Goal: Information Seeking & Learning: Learn about a topic

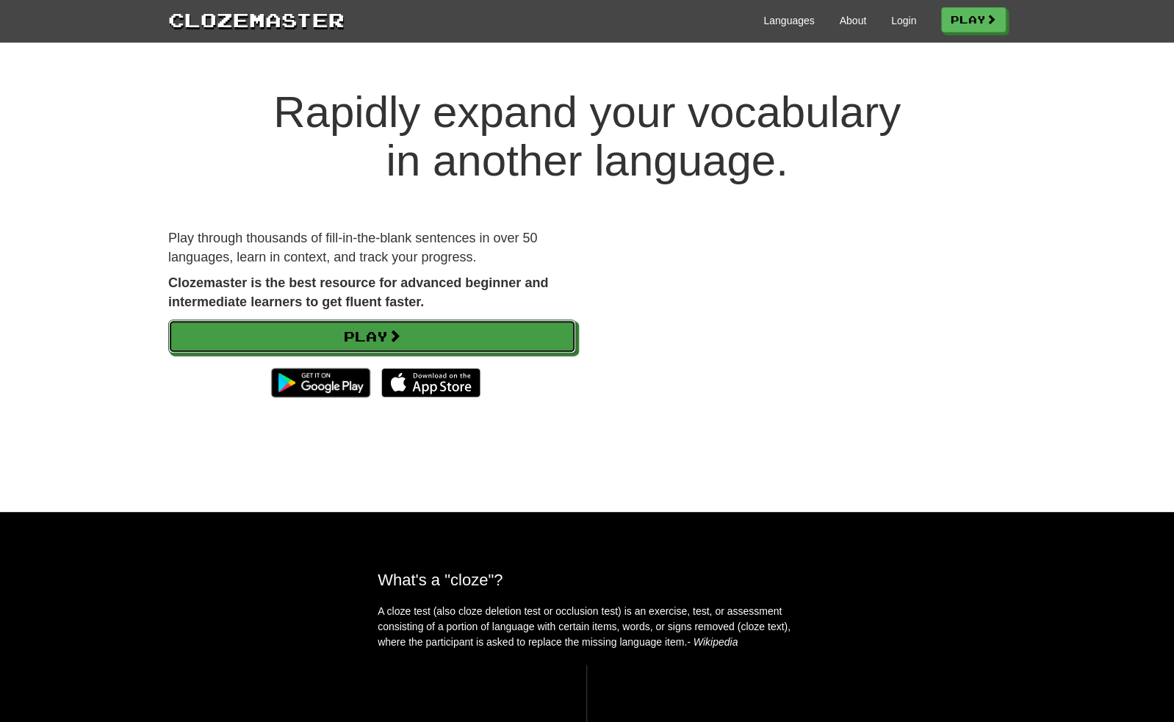
click at [401, 335] on span at bounding box center [394, 335] width 13 height 13
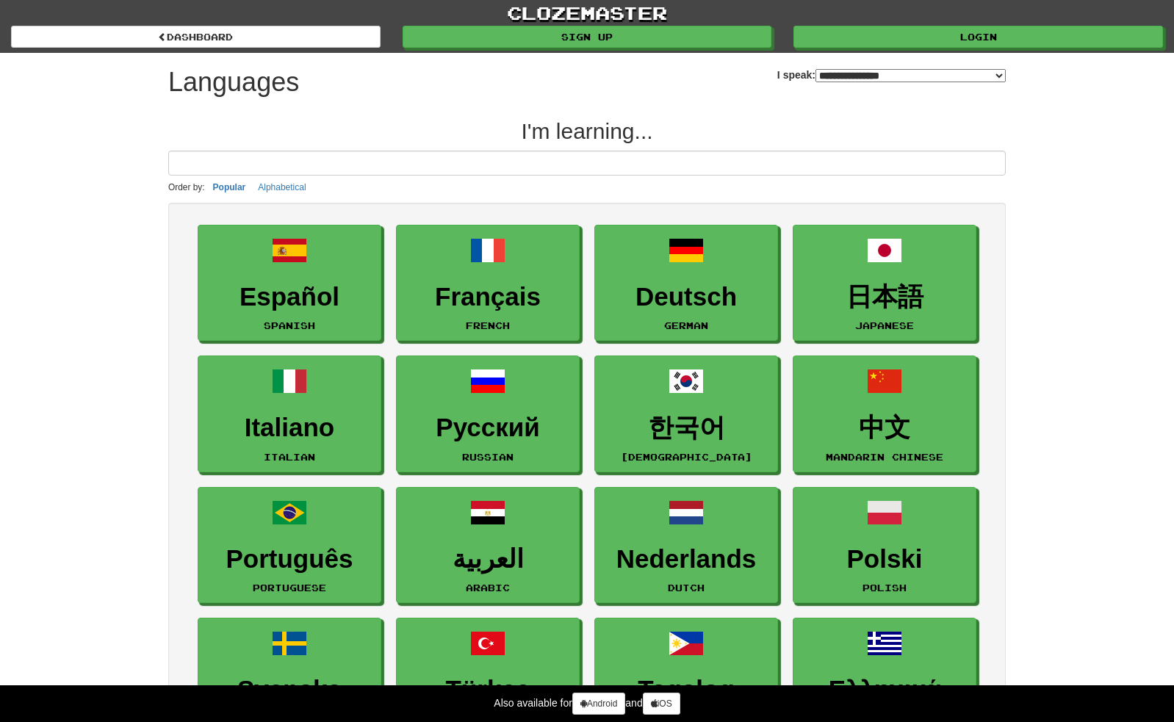
select select "*******"
click at [735, 35] on link "Sign up" at bounding box center [587, 37] width 369 height 22
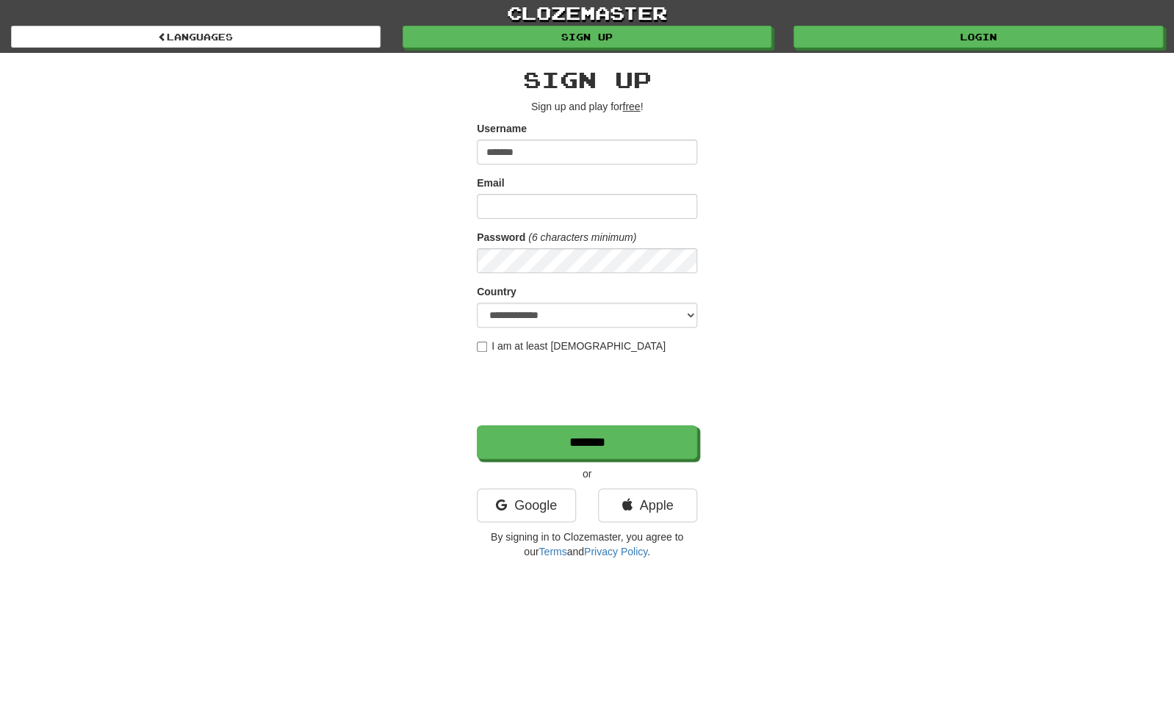
type input "*******"
type input "**********"
click at [477, 303] on select "**********" at bounding box center [587, 315] width 220 height 25
select select "**"
click at [534, 347] on label "I am at least 16 years old" at bounding box center [571, 346] width 189 height 15
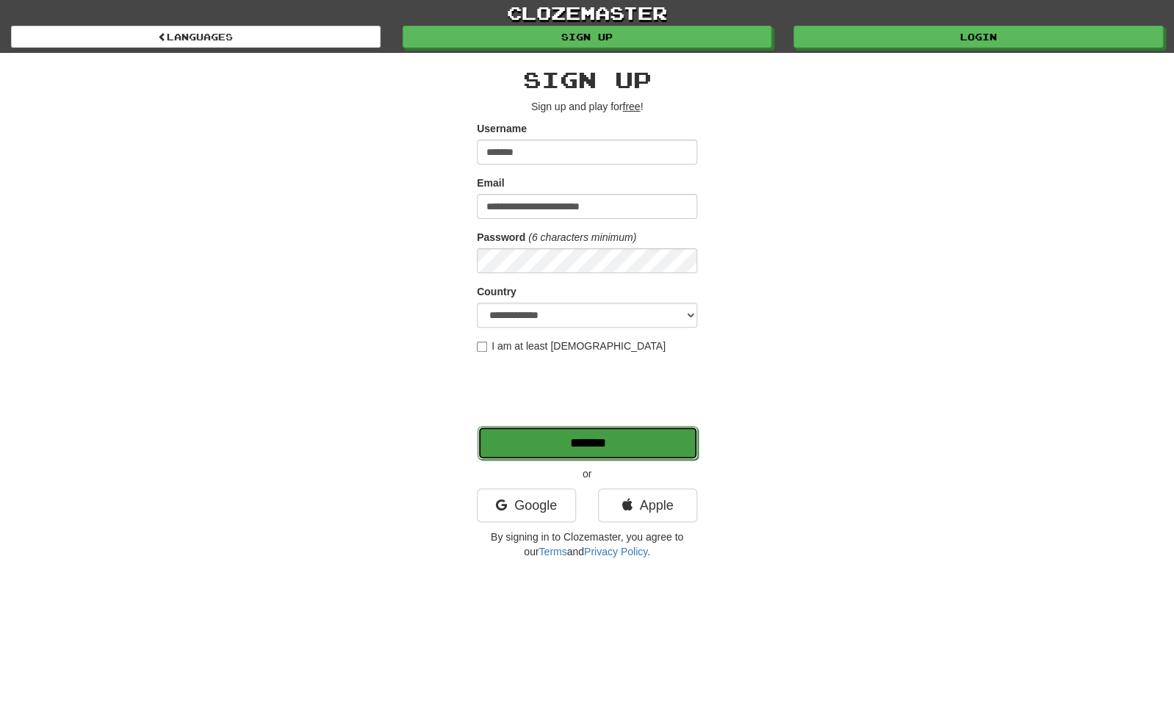
click at [632, 441] on input "*******" at bounding box center [587, 443] width 220 height 34
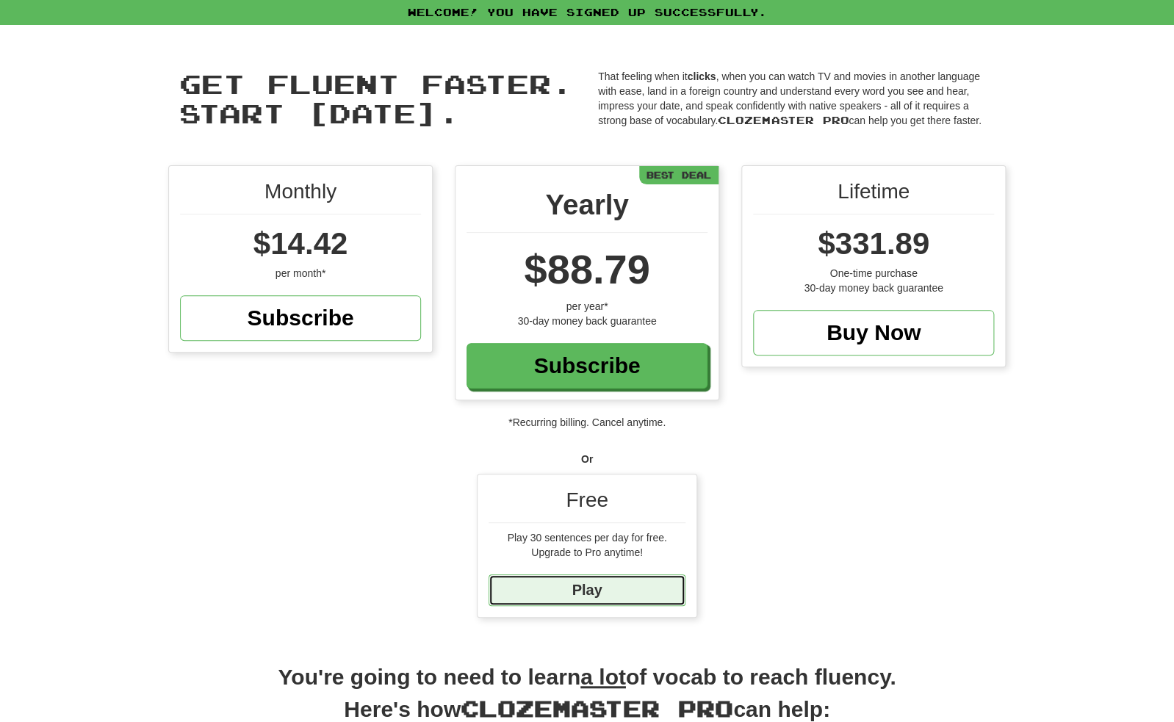
click at [568, 591] on link "Play" at bounding box center [586, 590] width 197 height 32
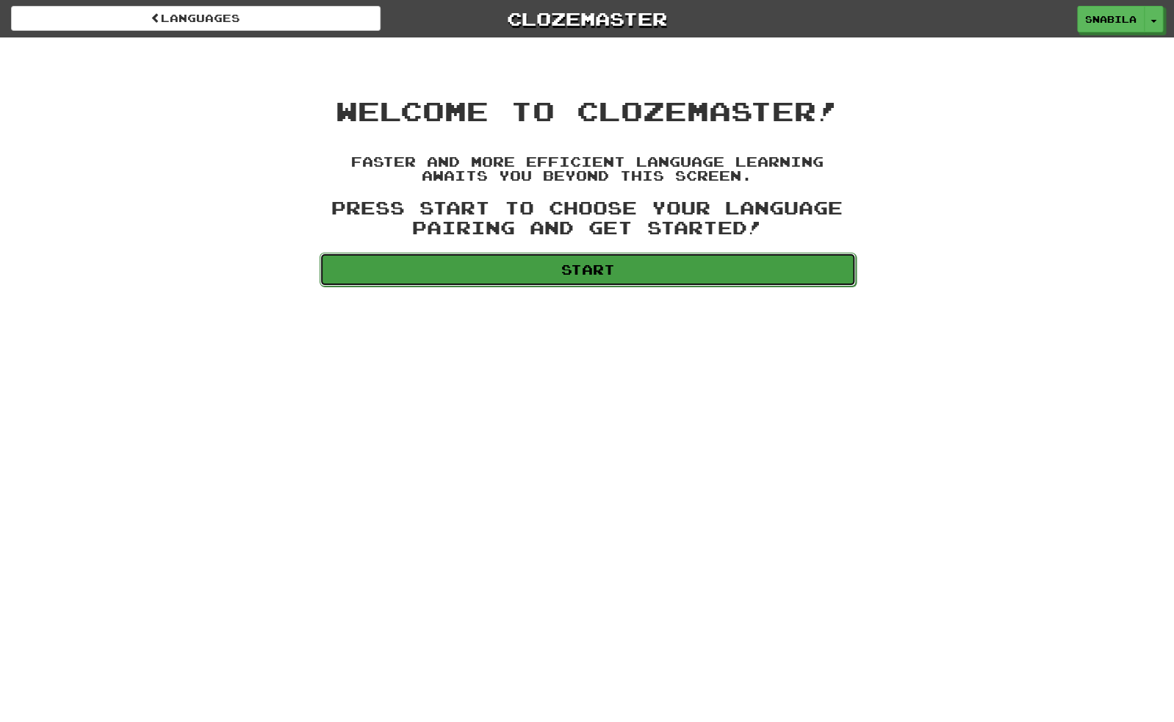
click at [767, 272] on link "Start" at bounding box center [588, 270] width 536 height 34
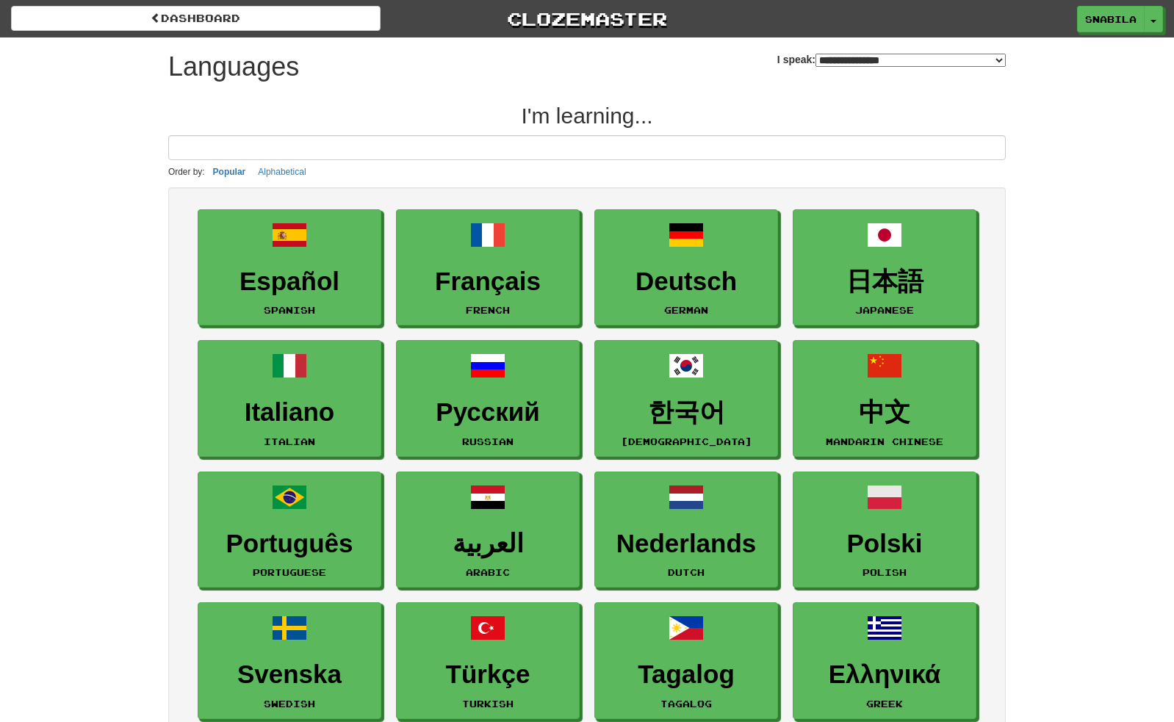
select select "*******"
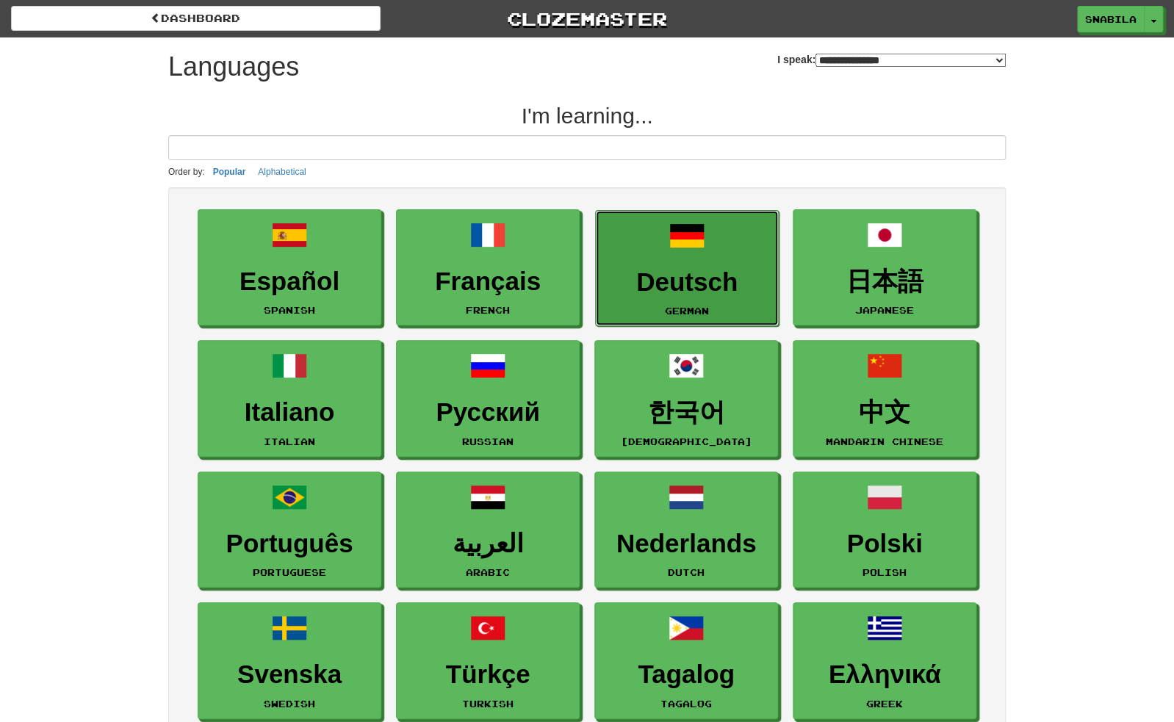
click at [706, 259] on link "Deutsch German" at bounding box center [687, 268] width 184 height 117
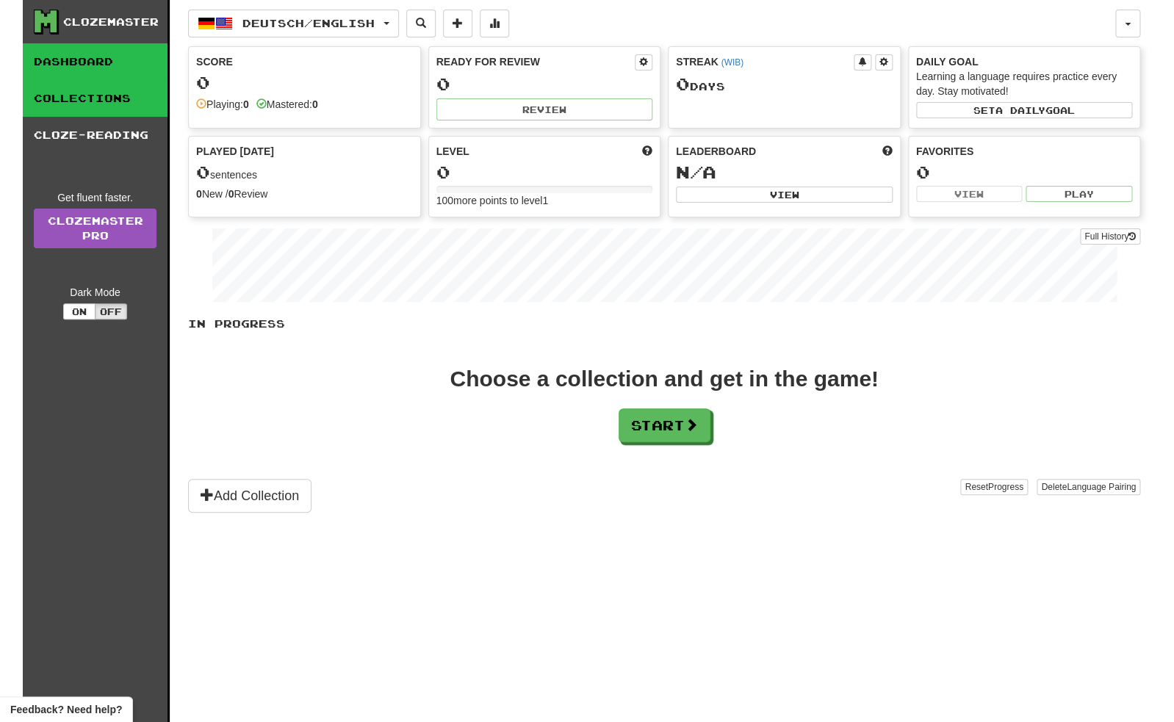
click at [89, 108] on link "Collections" at bounding box center [95, 98] width 145 height 37
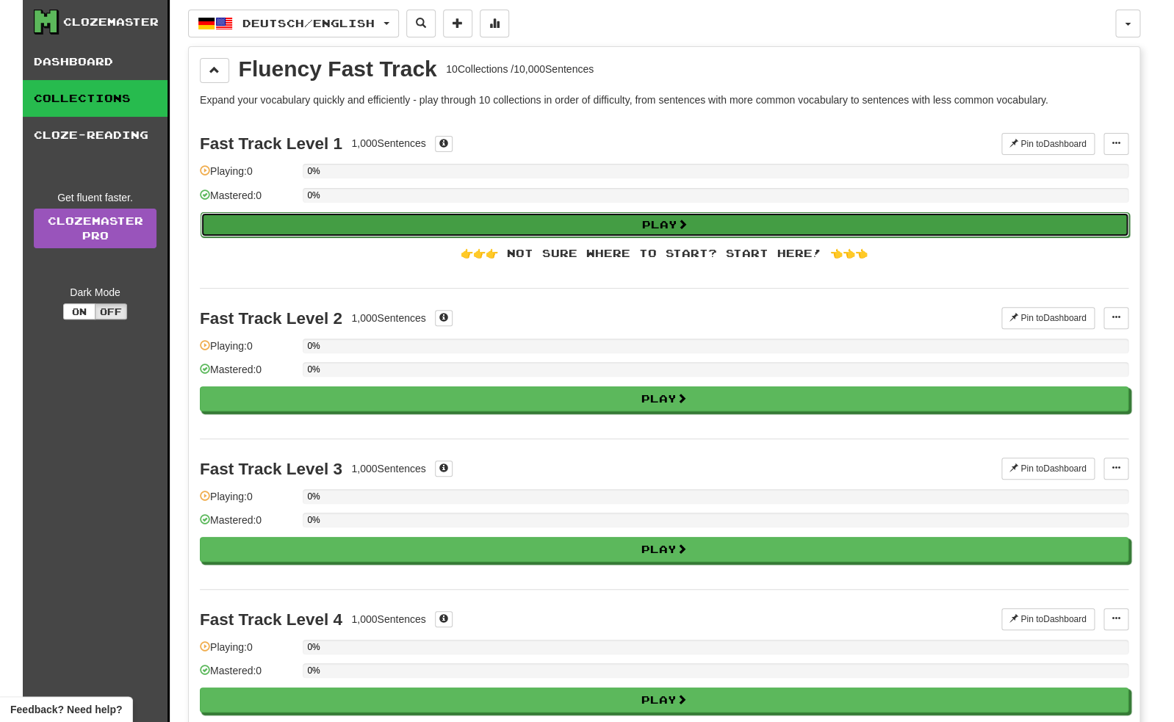
click at [671, 232] on button "Play" at bounding box center [665, 224] width 928 height 25
select select "**"
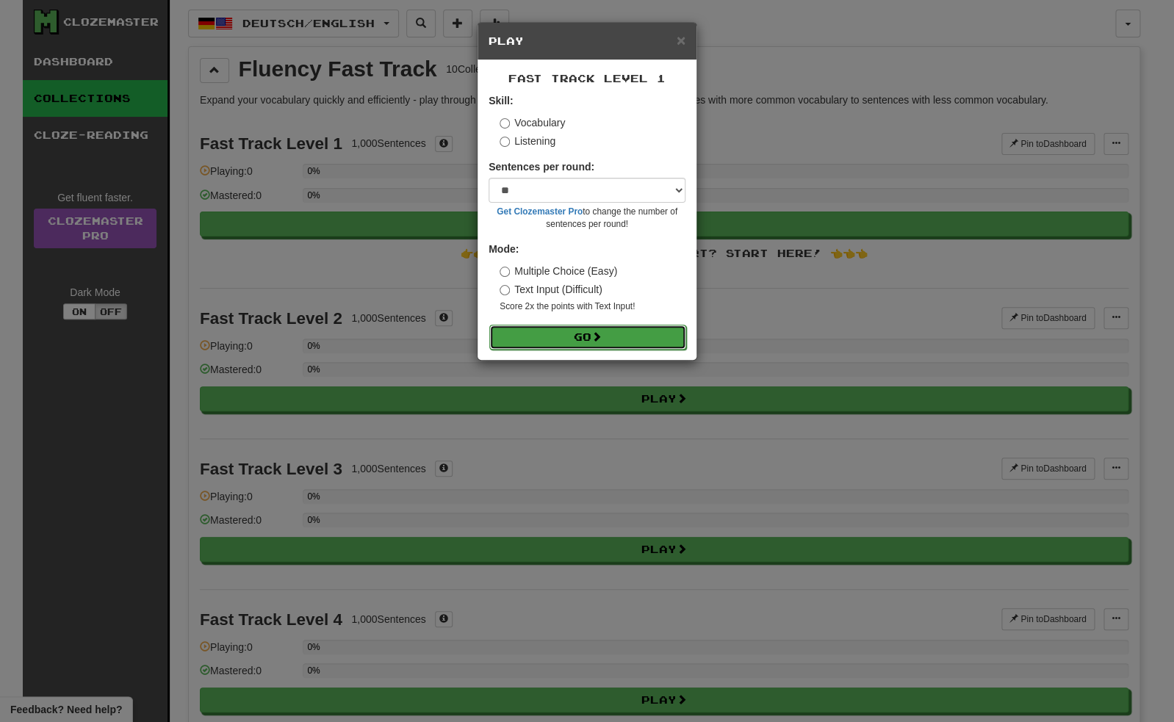
click at [591, 342] on button "Go" at bounding box center [587, 337] width 197 height 25
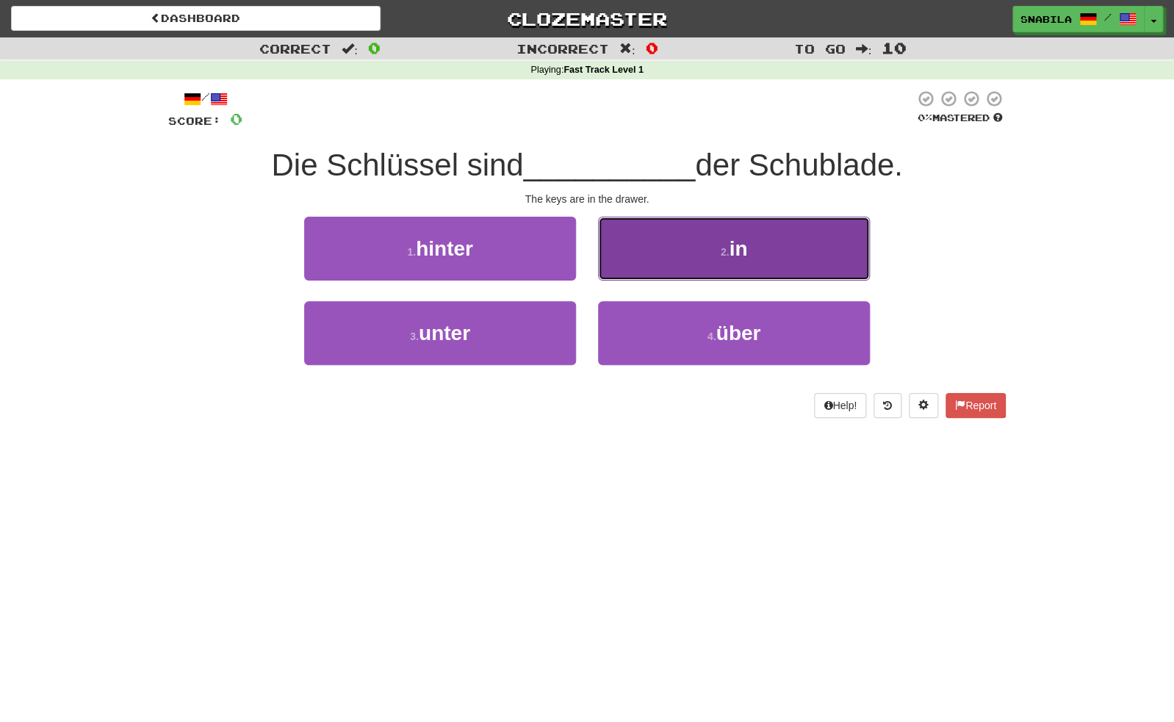
click at [755, 241] on button "2 . in" at bounding box center [734, 249] width 272 height 64
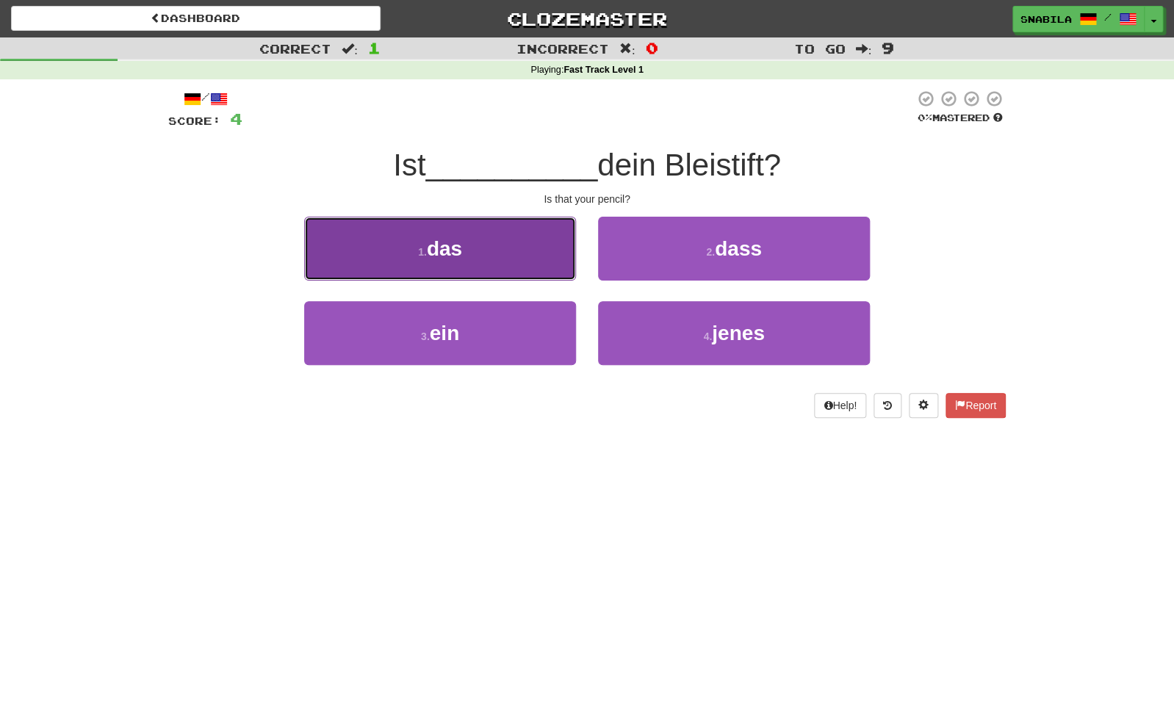
click at [475, 250] on button "1 . das" at bounding box center [440, 249] width 272 height 64
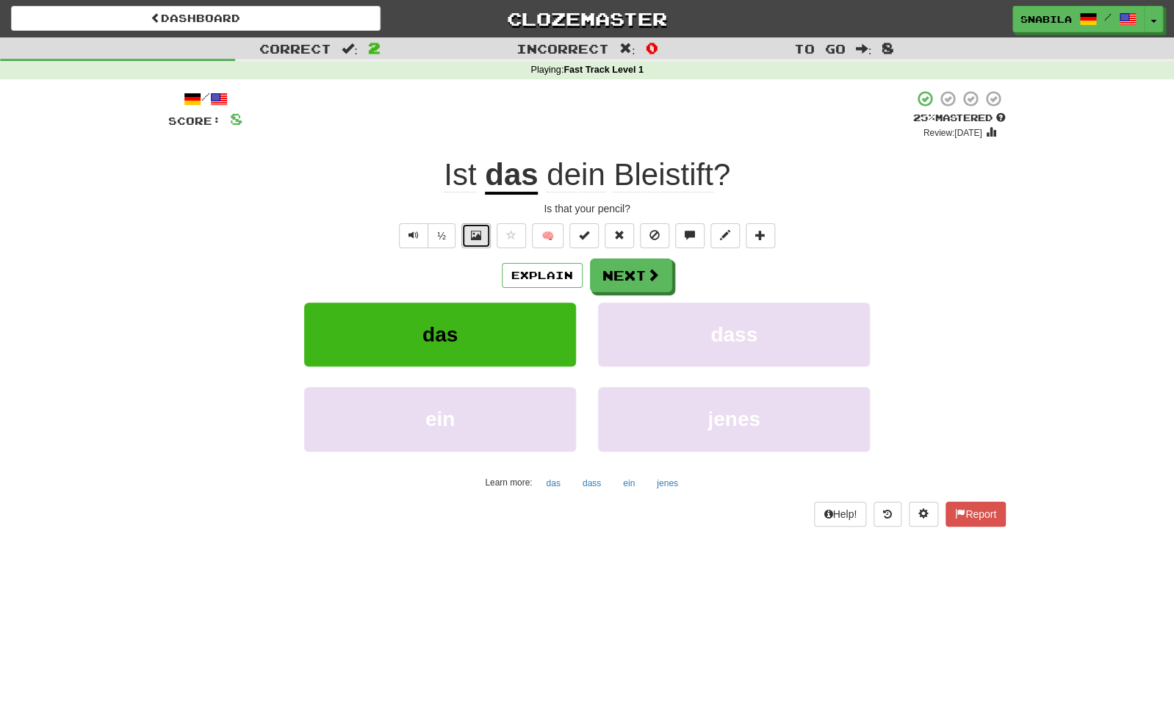
click at [464, 241] on button at bounding box center [475, 235] width 29 height 25
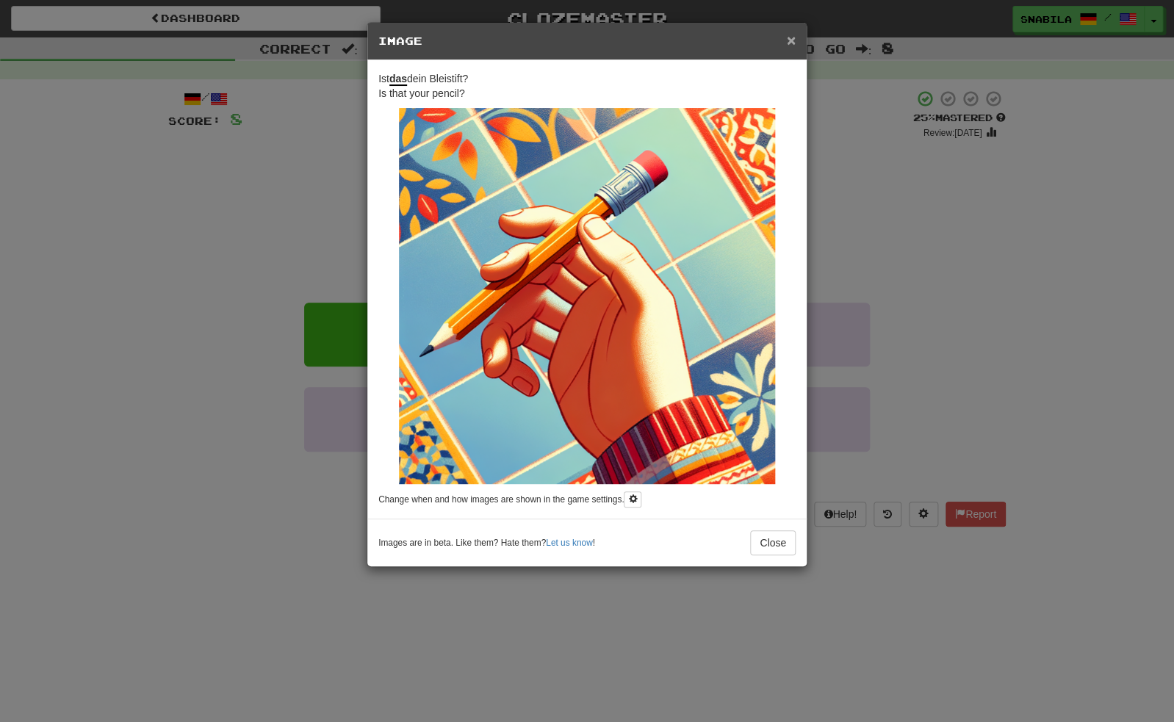
click at [790, 39] on span "×" at bounding box center [791, 40] width 9 height 17
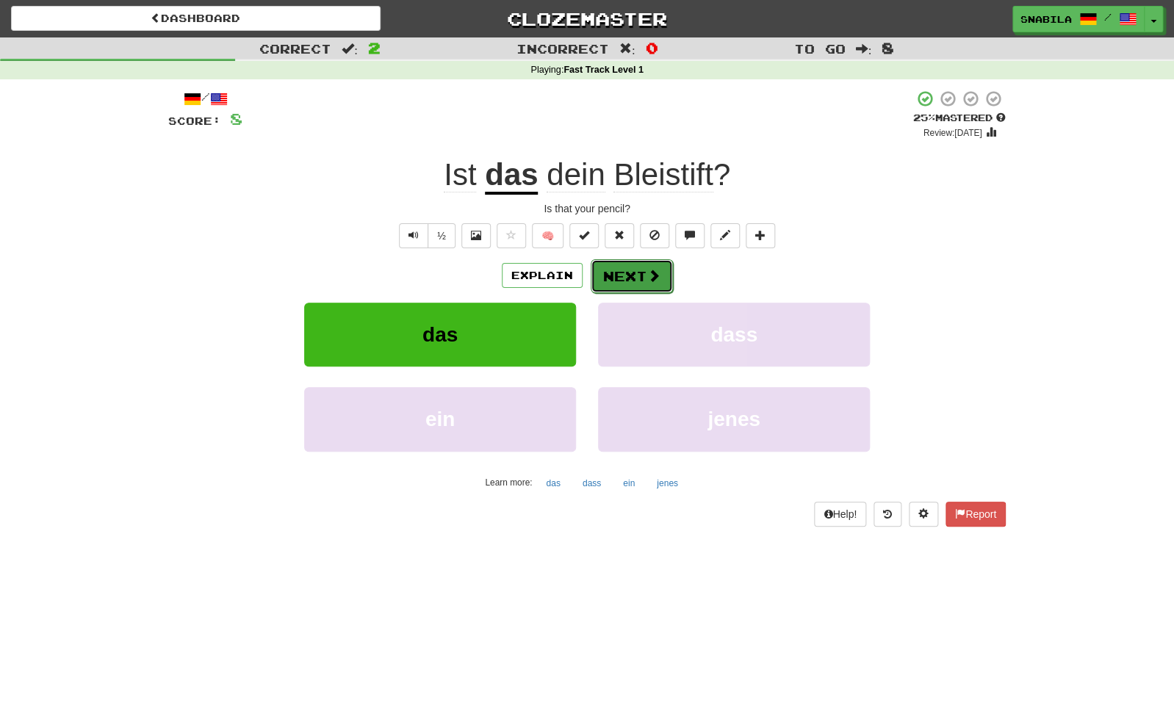
click at [662, 281] on button "Next" at bounding box center [632, 276] width 82 height 34
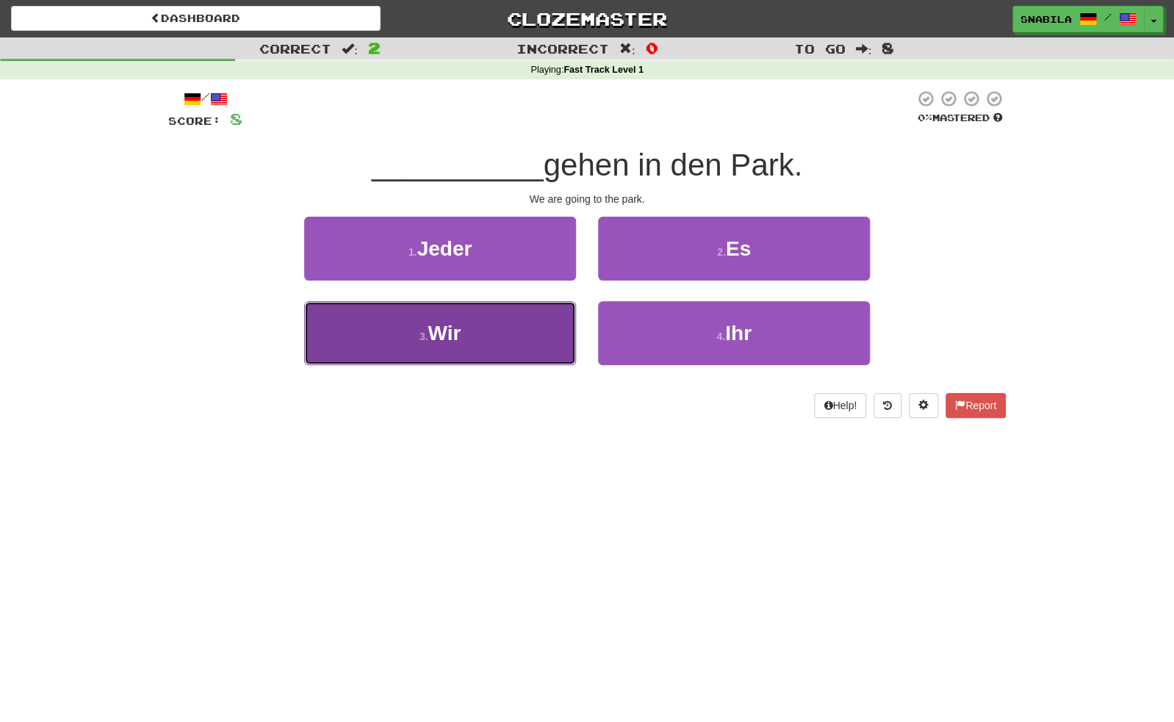
click at [496, 335] on button "3 . Wir" at bounding box center [440, 333] width 272 height 64
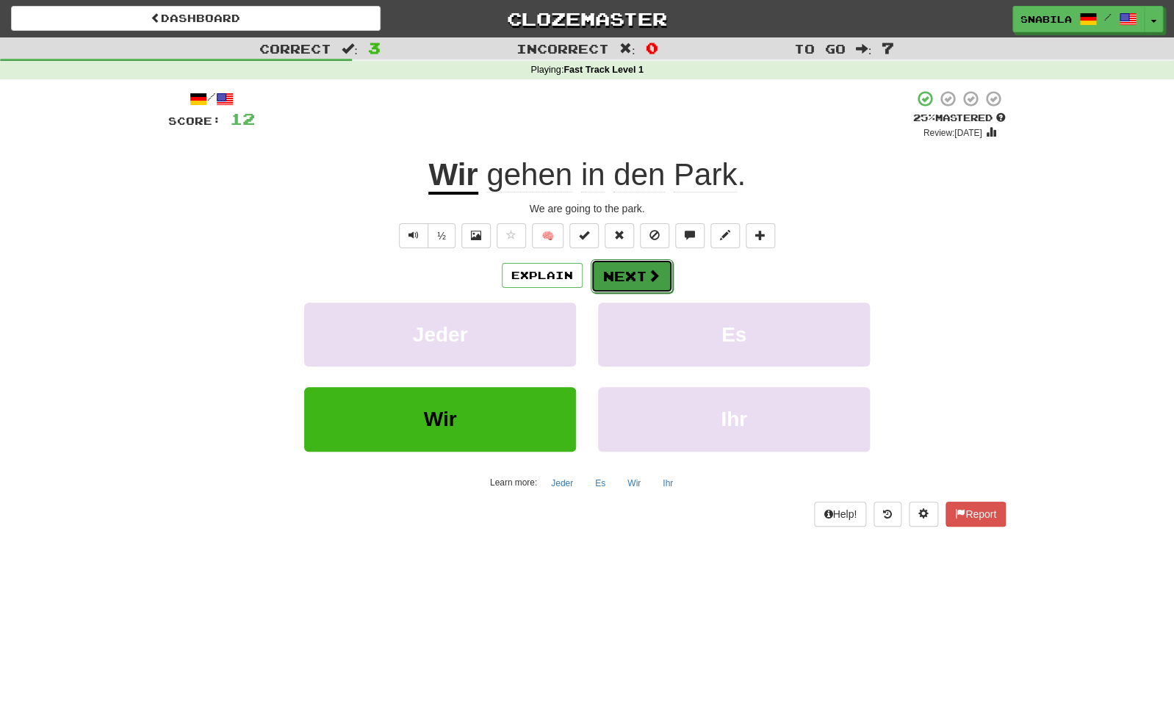
click at [662, 280] on button "Next" at bounding box center [632, 276] width 82 height 34
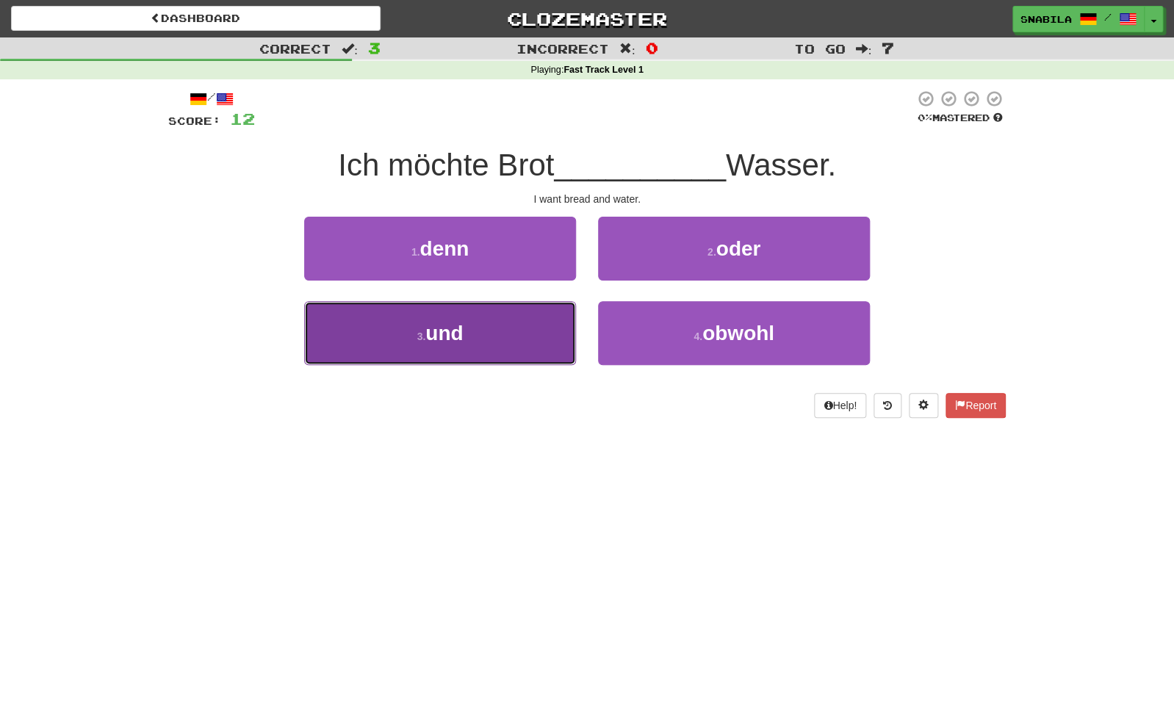
click at [458, 335] on span "und" at bounding box center [443, 333] width 37 height 23
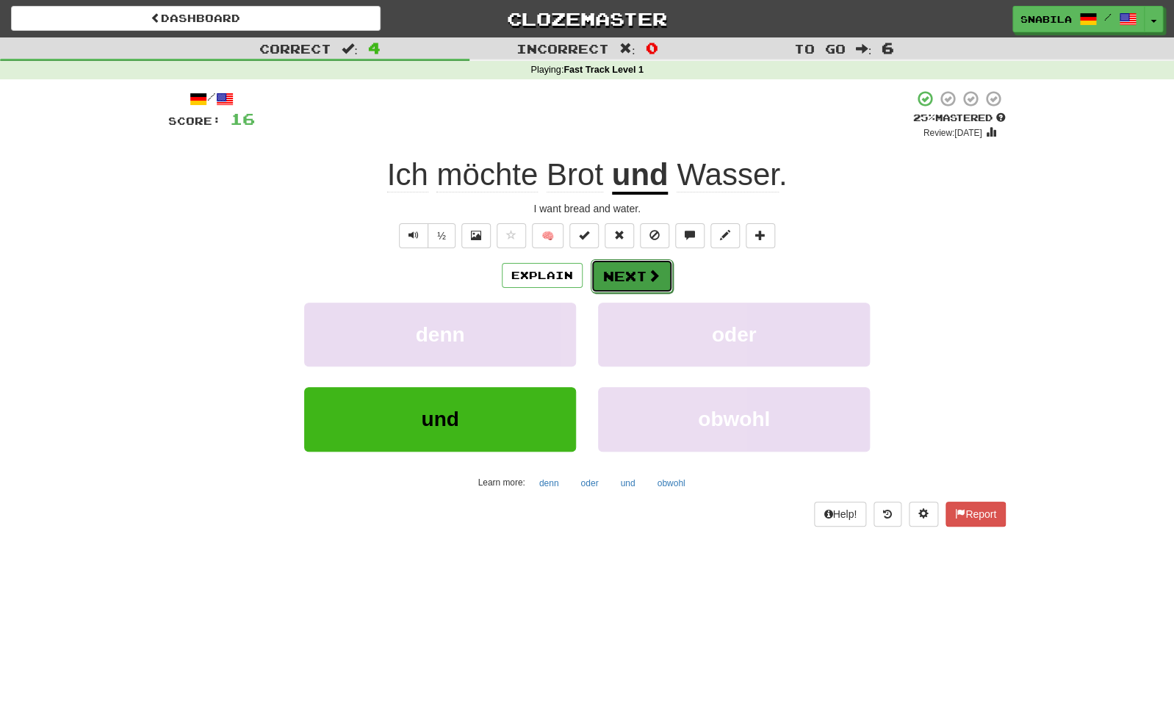
click at [653, 278] on span at bounding box center [653, 275] width 13 height 13
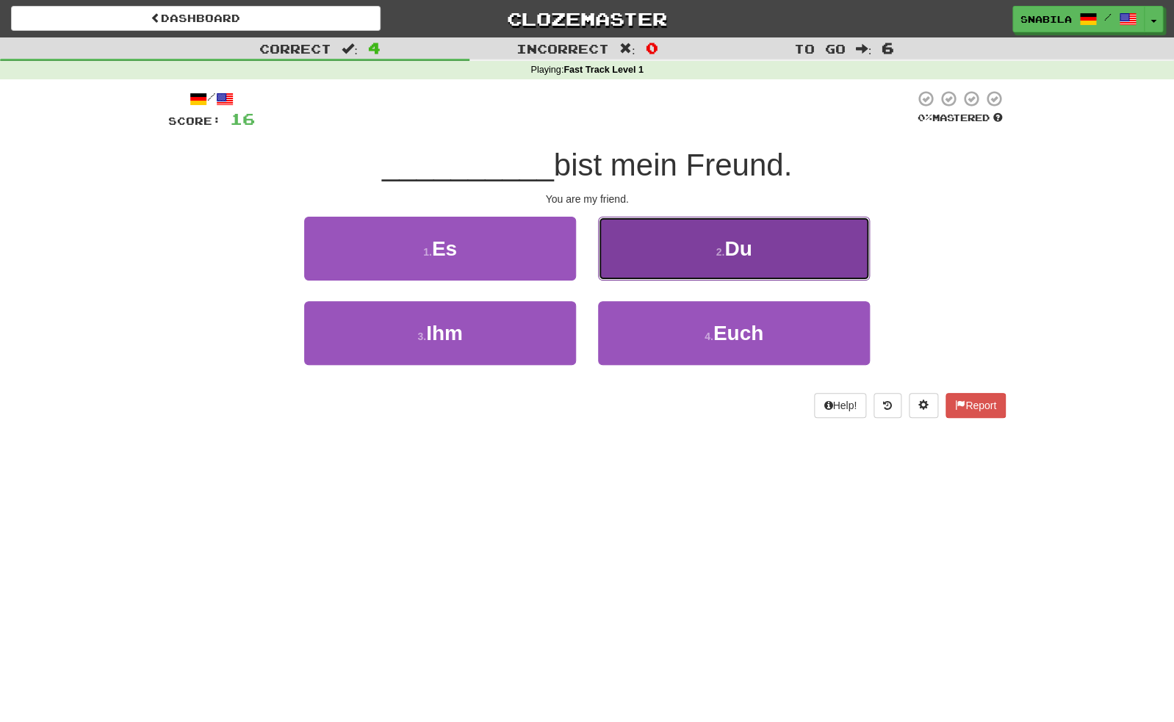
click at [777, 250] on button "2 . Du" at bounding box center [734, 249] width 272 height 64
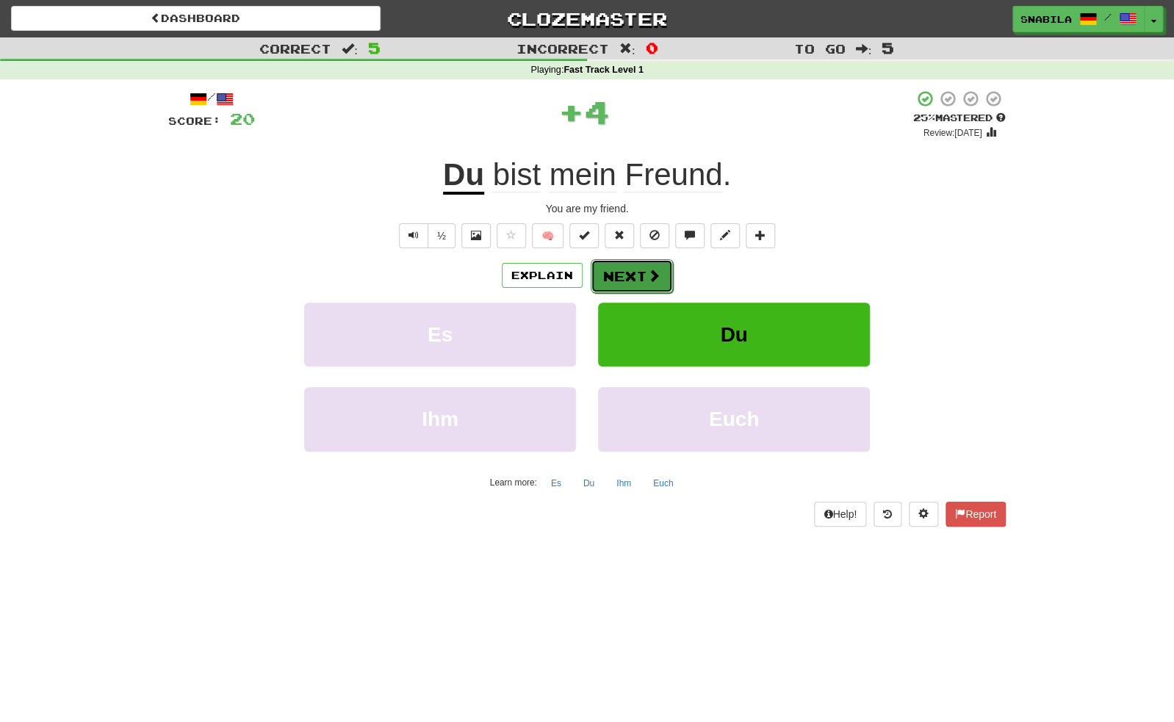
click at [606, 267] on button "Next" at bounding box center [632, 276] width 82 height 34
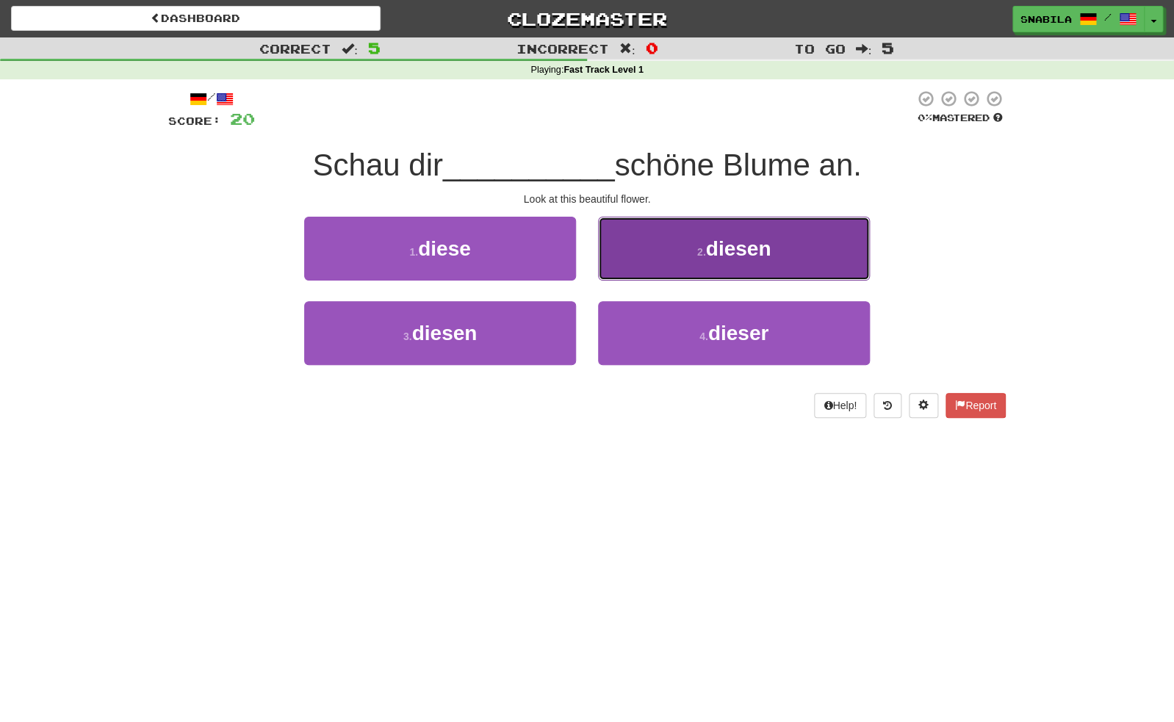
click at [673, 250] on button "2 . diesen" at bounding box center [734, 249] width 272 height 64
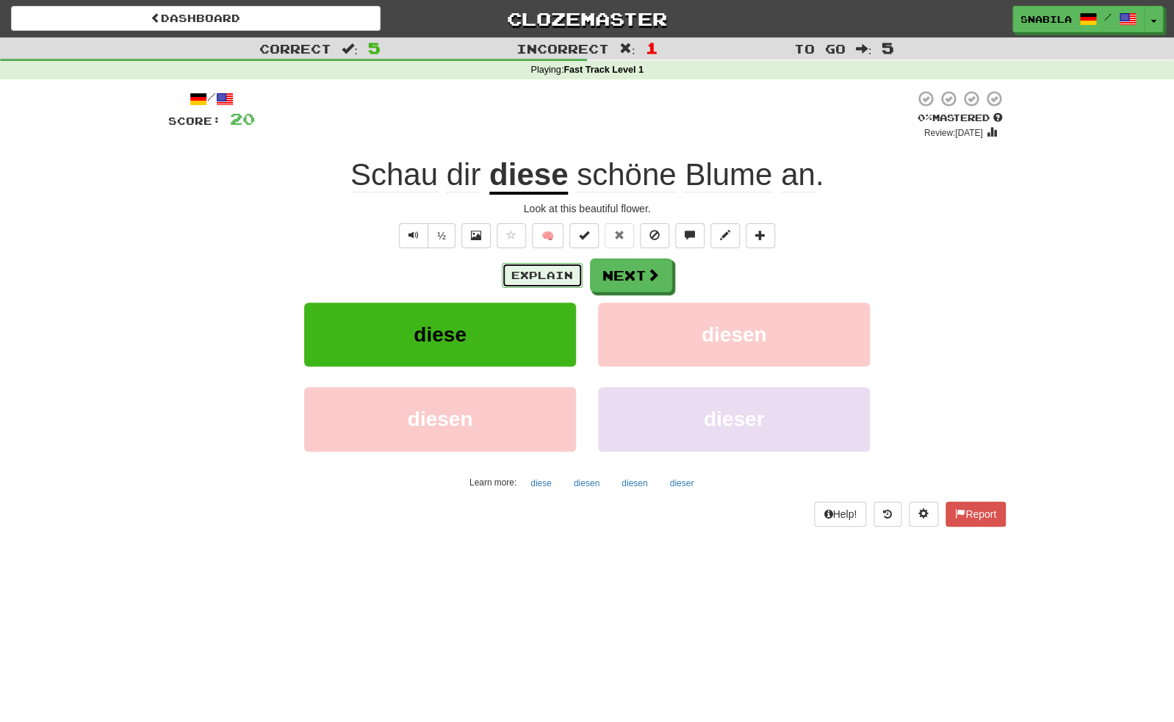
click at [555, 275] on button "Explain" at bounding box center [542, 275] width 81 height 25
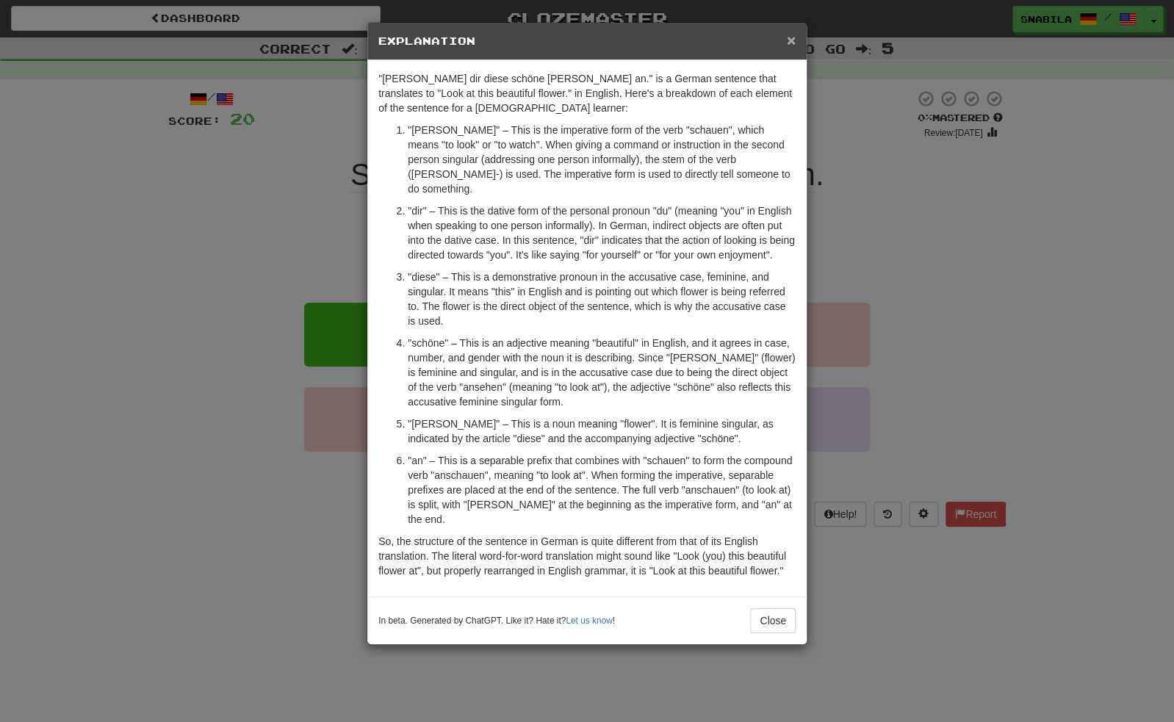
click at [793, 41] on span "×" at bounding box center [791, 40] width 9 height 17
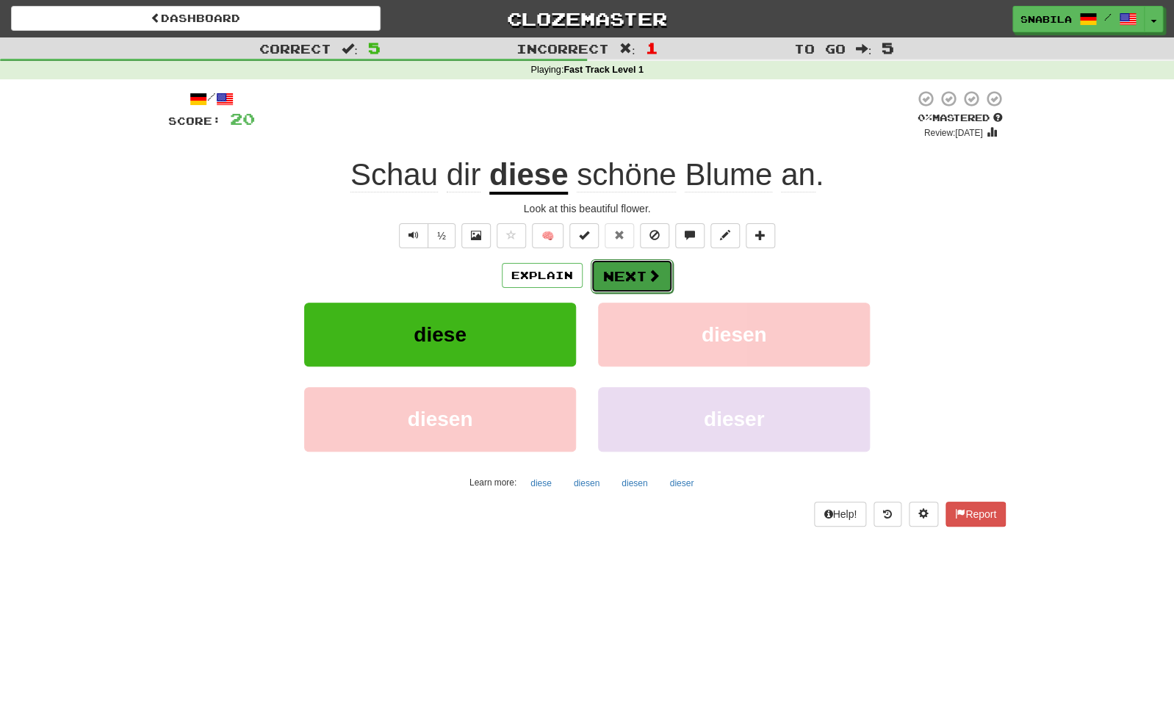
click at [640, 277] on button "Next" at bounding box center [632, 276] width 82 height 34
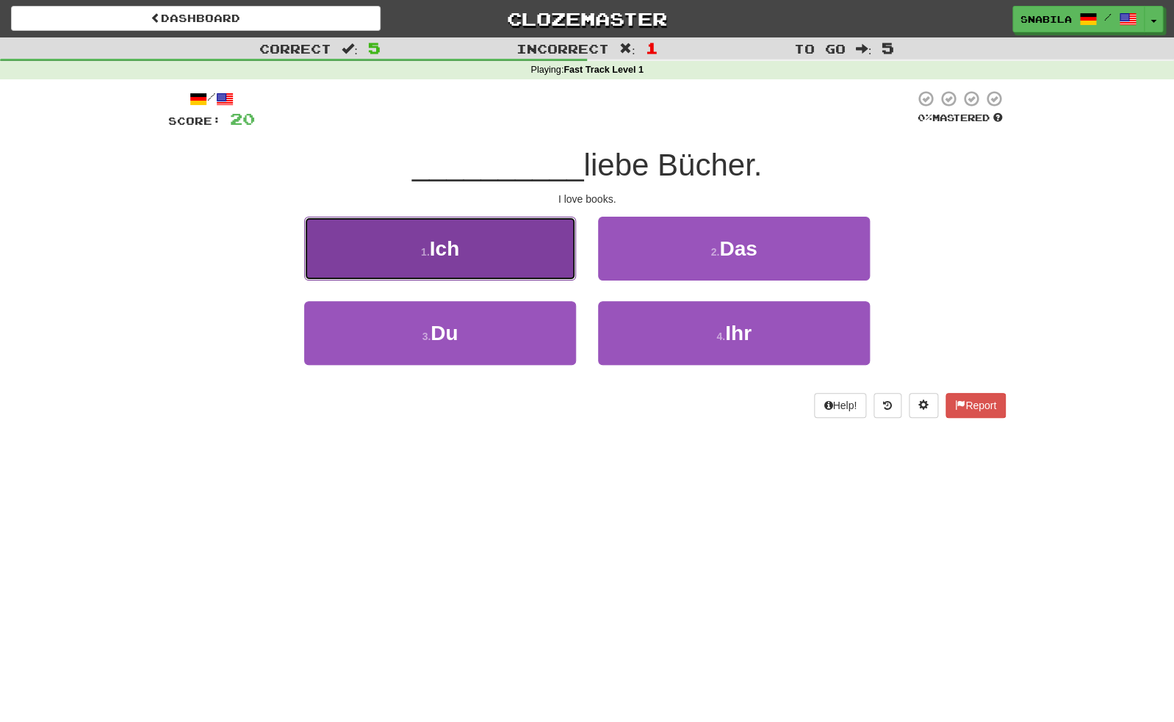
click at [477, 241] on button "1 . Ich" at bounding box center [440, 249] width 272 height 64
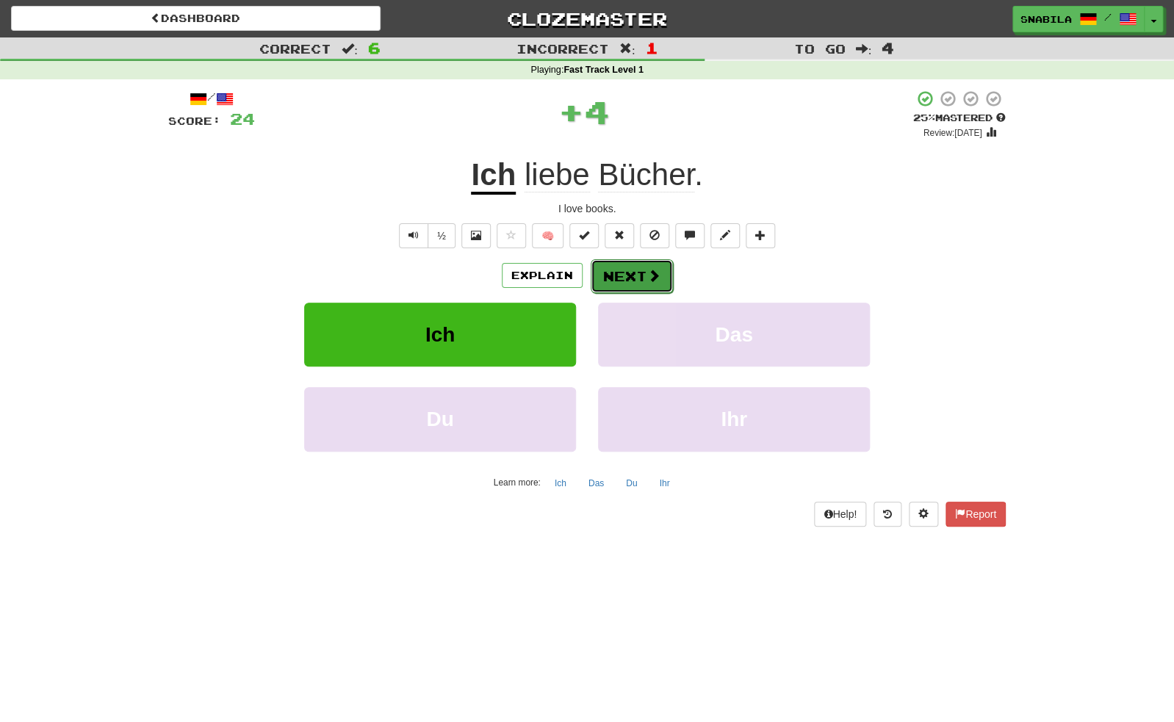
click at [659, 276] on span at bounding box center [653, 275] width 13 height 13
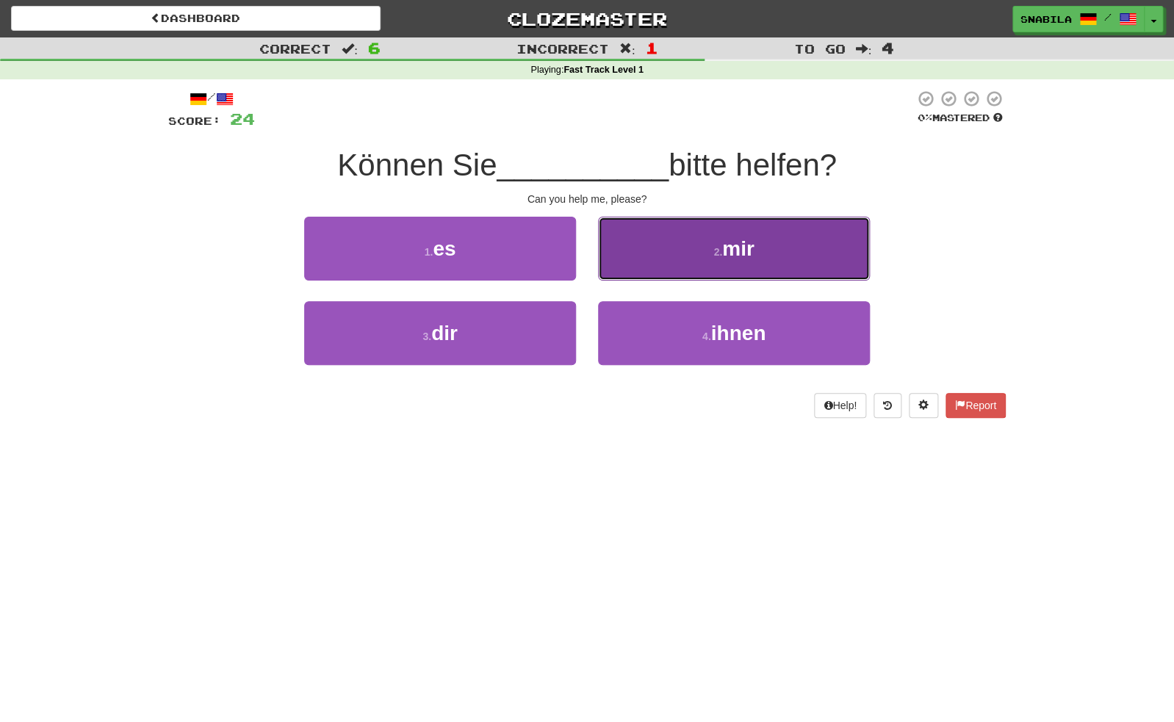
click at [757, 263] on button "2 . mir" at bounding box center [734, 249] width 272 height 64
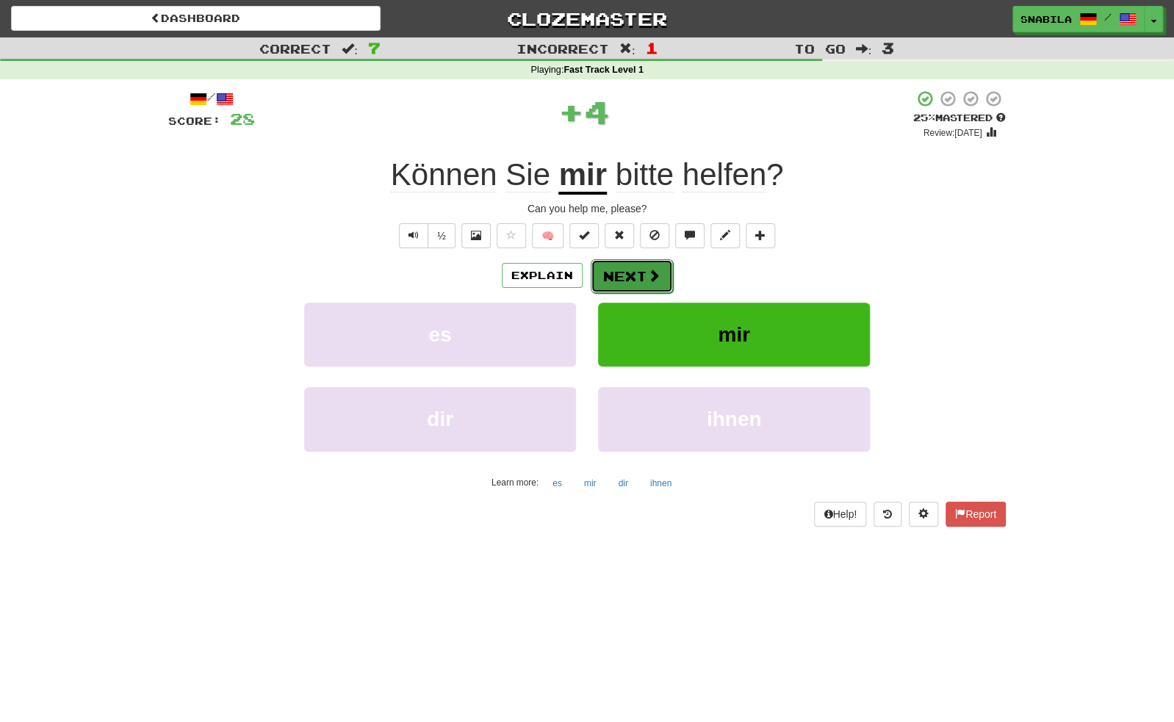
click at [654, 275] on span at bounding box center [653, 275] width 13 height 13
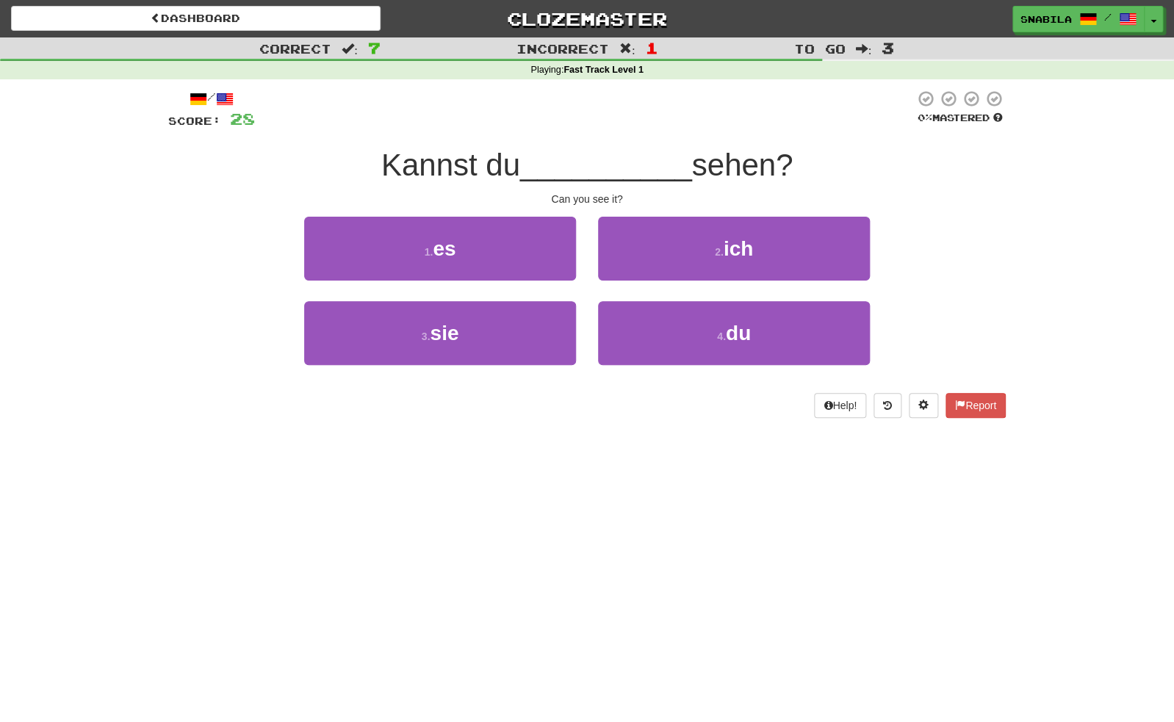
click at [676, 447] on div "Dashboard Clozemaster snabila / Toggle Dropdown Dashboard Leaderboard Activity …" at bounding box center [587, 361] width 1174 height 722
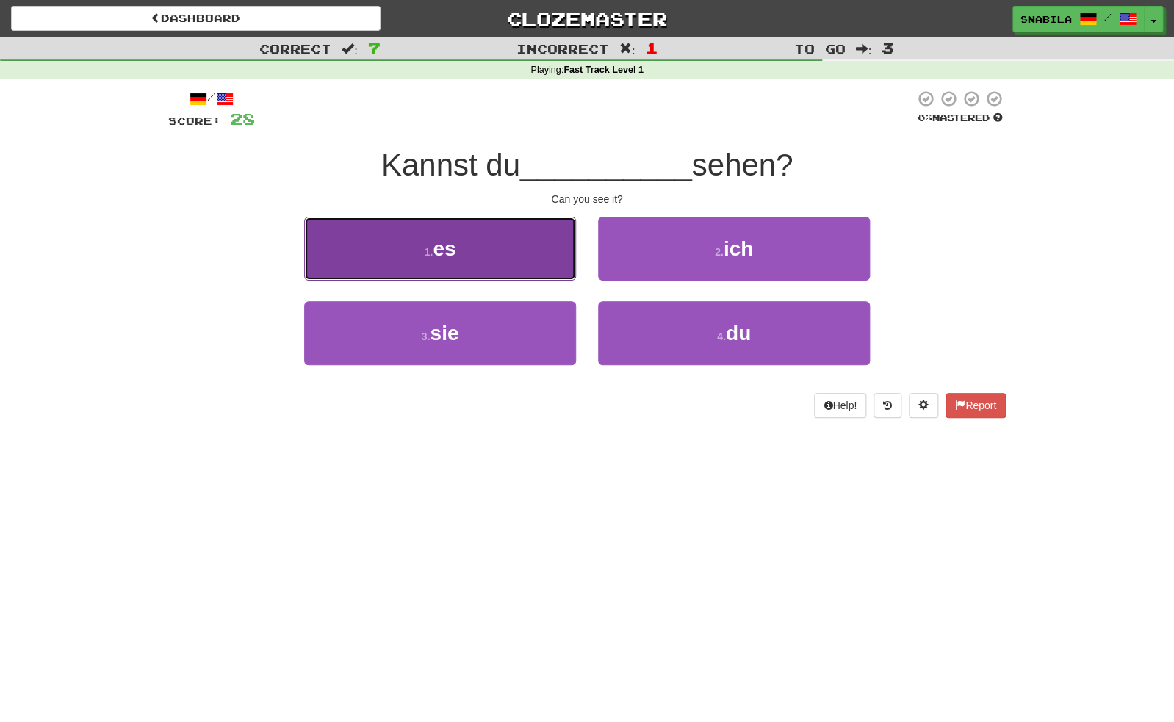
click at [478, 249] on button "1 . es" at bounding box center [440, 249] width 272 height 64
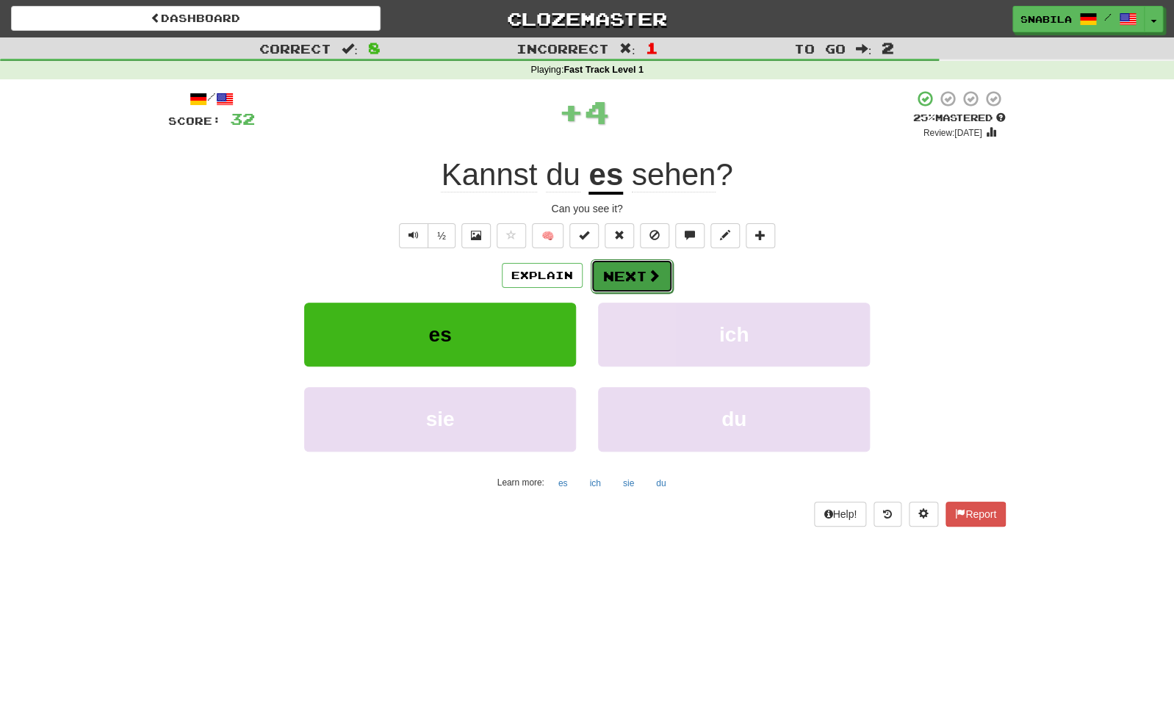
click at [638, 283] on button "Next" at bounding box center [632, 276] width 82 height 34
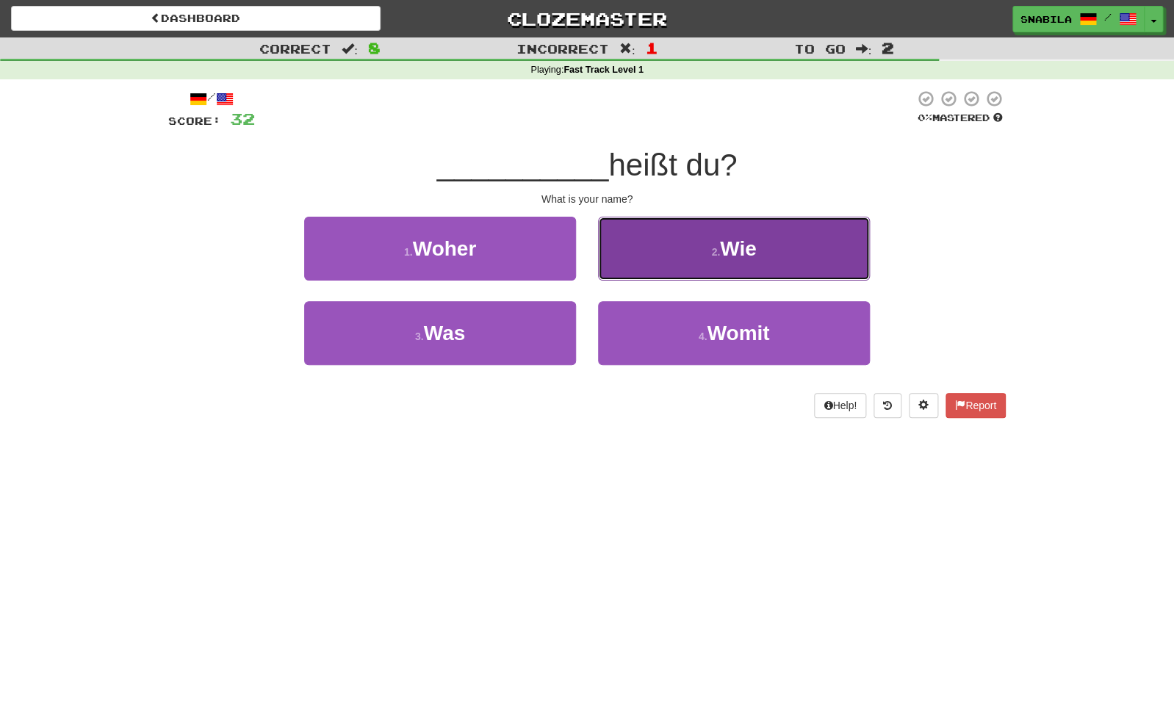
drag, startPoint x: 700, startPoint y: 249, endPoint x: 692, endPoint y: 254, distance: 9.6
click at [696, 252] on button "2 . Wie" at bounding box center [734, 249] width 272 height 64
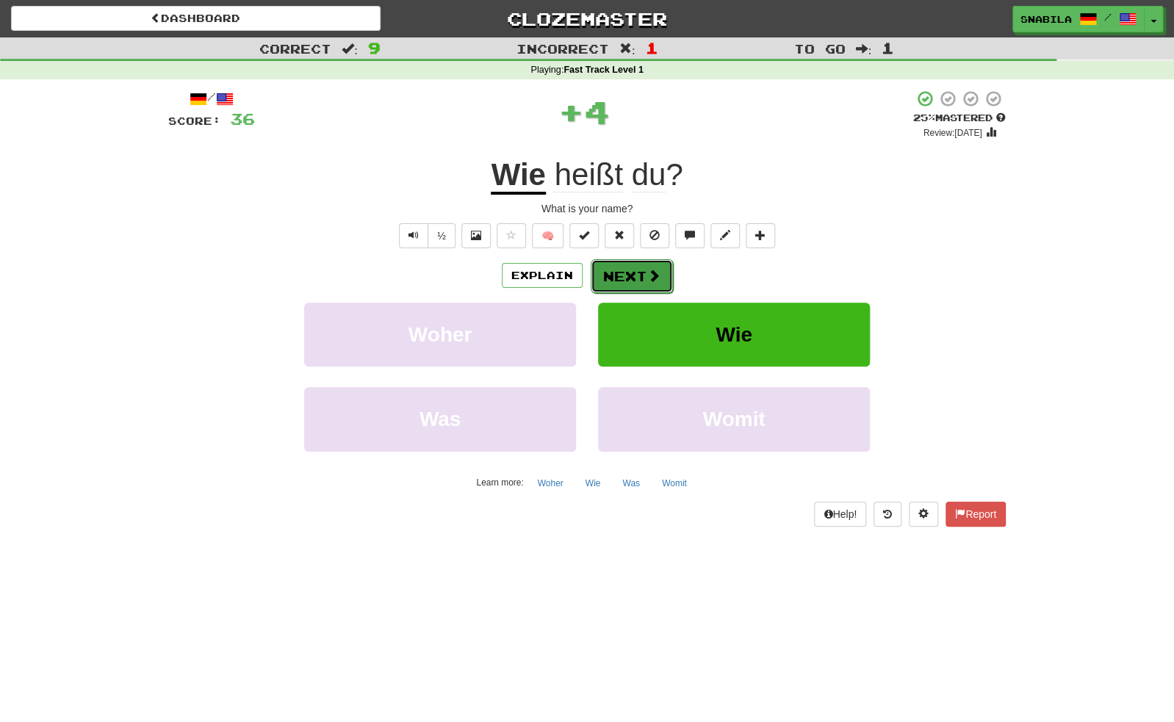
click at [649, 276] on span at bounding box center [653, 275] width 13 height 13
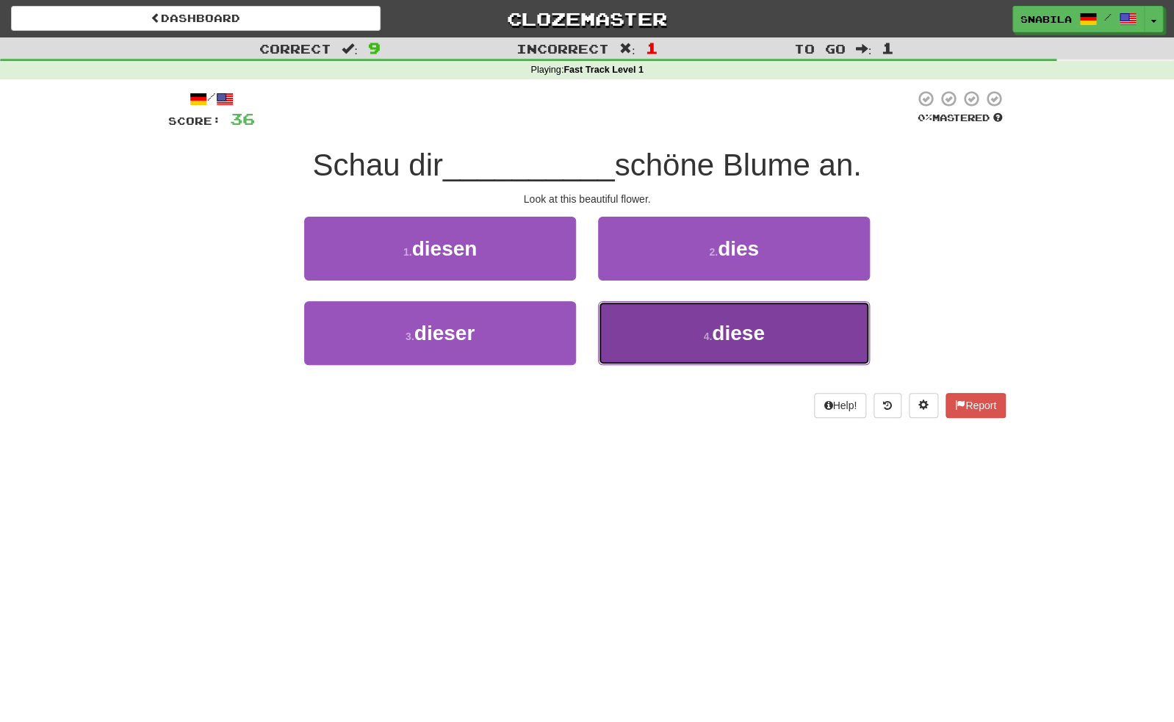
click at [719, 336] on span "diese" at bounding box center [738, 333] width 53 height 23
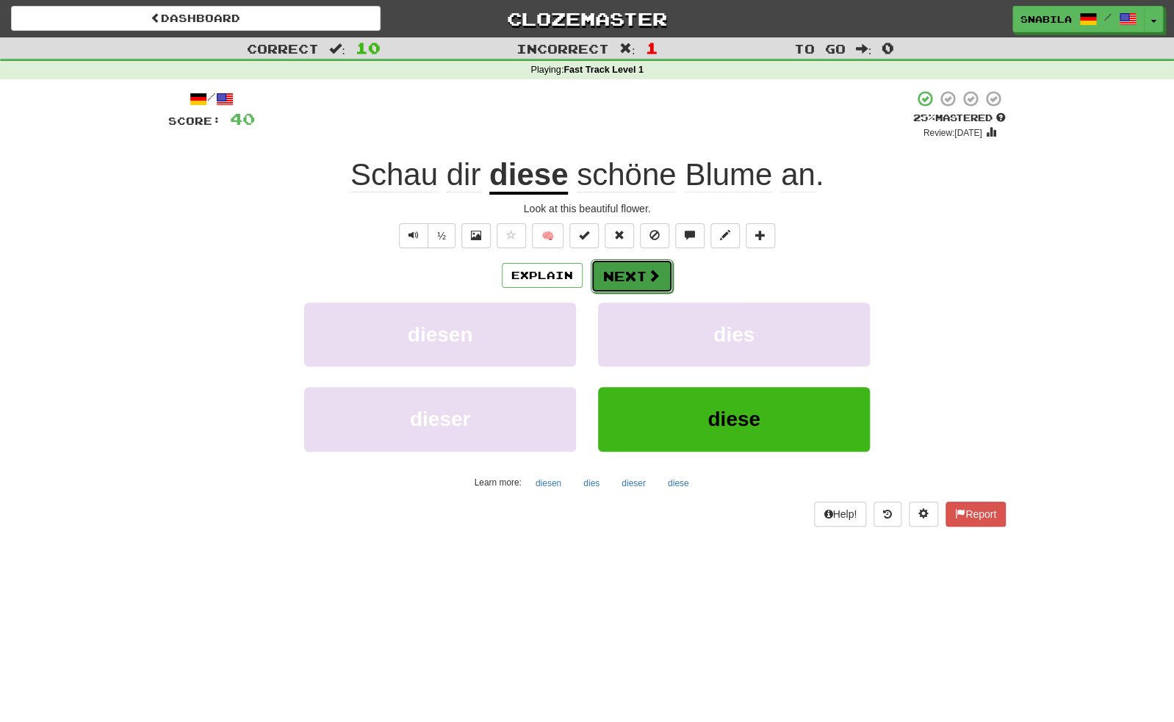
click at [655, 280] on span at bounding box center [653, 275] width 13 height 13
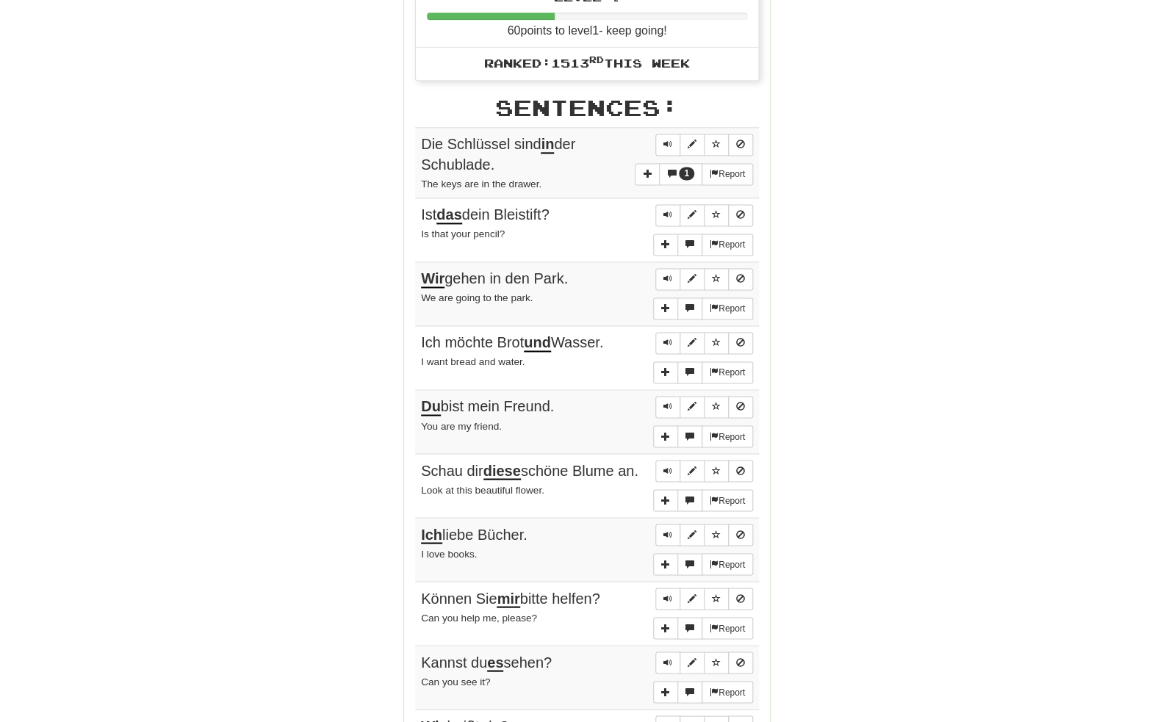
scroll to position [758, 0]
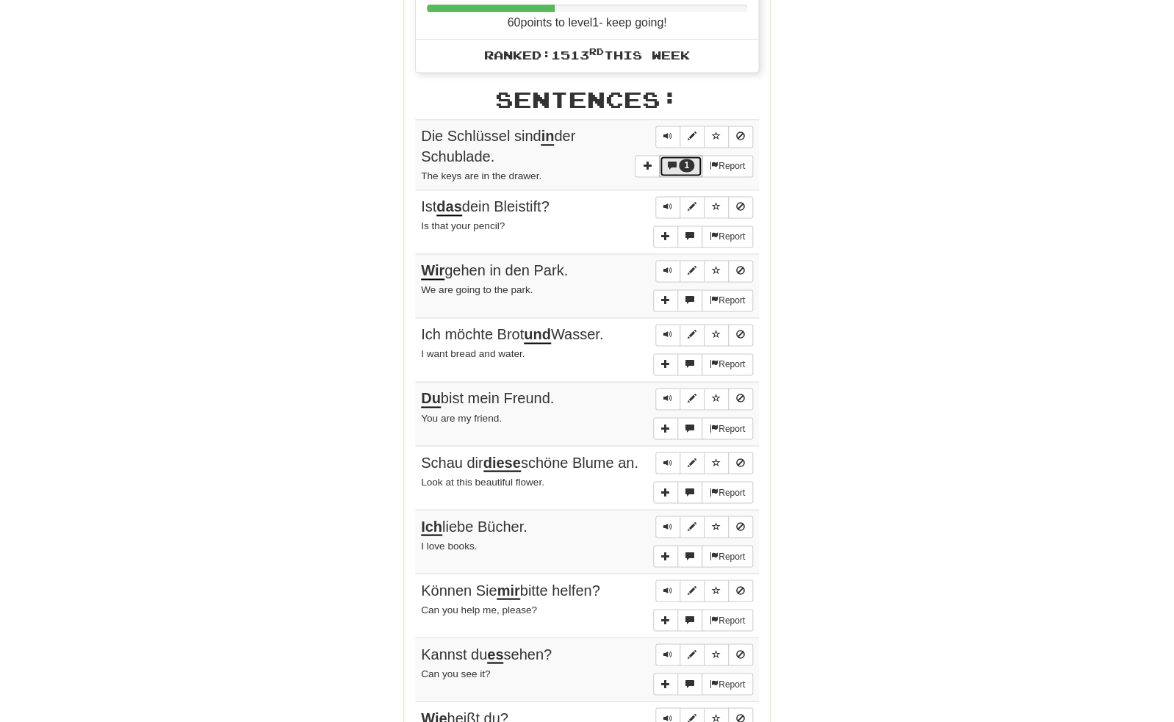
click at [671, 170] on span "More sentence controls" at bounding box center [671, 165] width 9 height 9
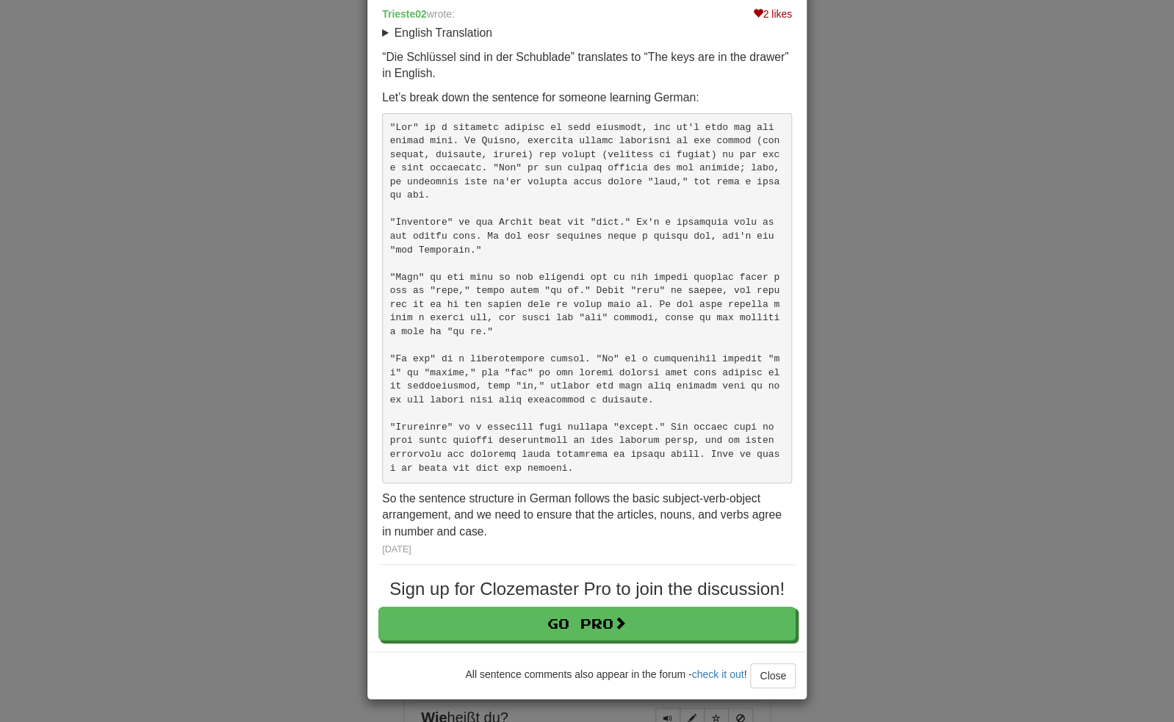
scroll to position [112, 0]
click at [979, 209] on div "× Discussion View in the forum Die Schlüssel sind in der Schublade. 2 likes Tri…" at bounding box center [587, 361] width 1174 height 722
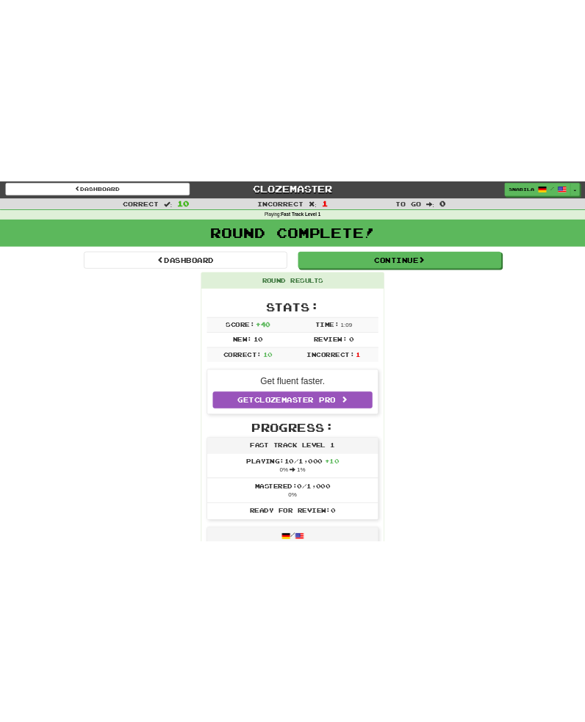
scroll to position [0, 0]
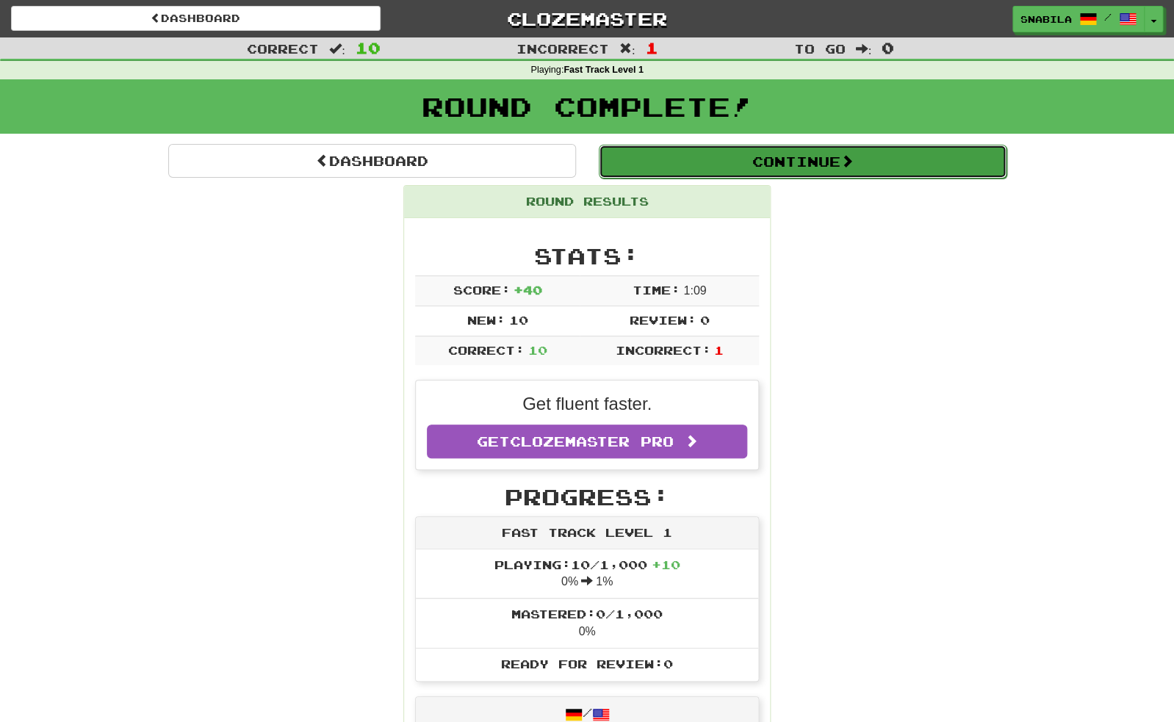
click at [868, 161] on button "Continue" at bounding box center [803, 162] width 408 height 34
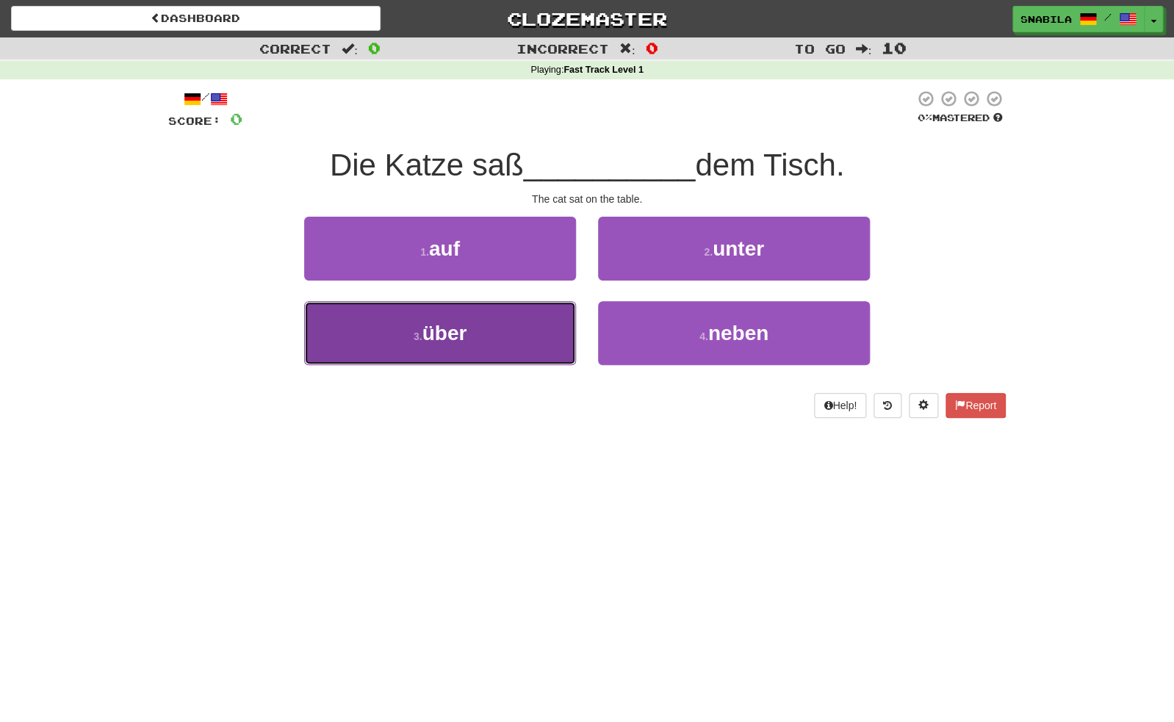
click at [455, 344] on span "über" at bounding box center [444, 333] width 45 height 23
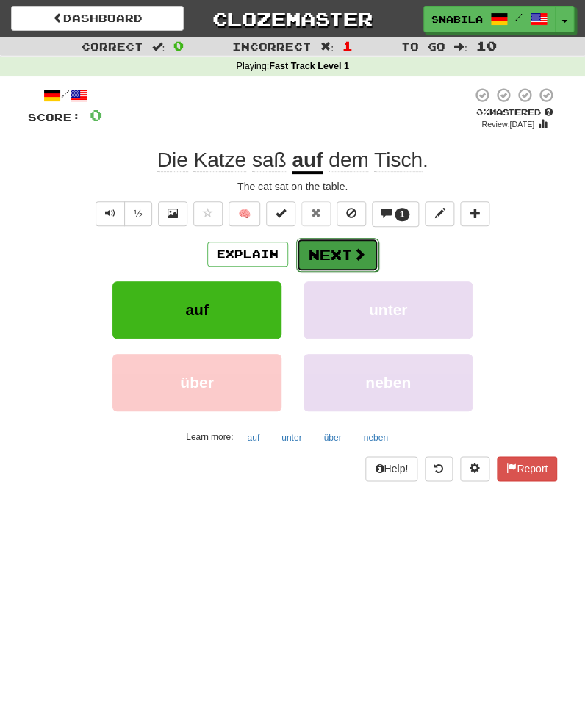
click at [330, 245] on button "Next" at bounding box center [337, 255] width 82 height 34
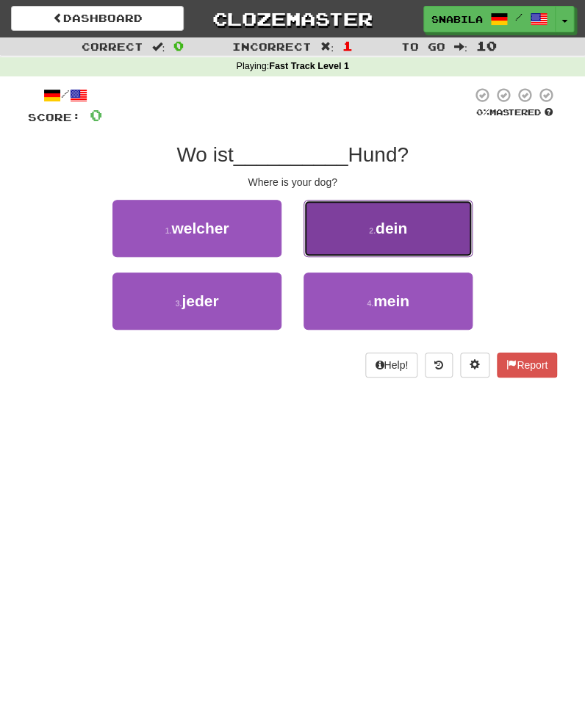
click at [392, 232] on span "dein" at bounding box center [391, 228] width 32 height 17
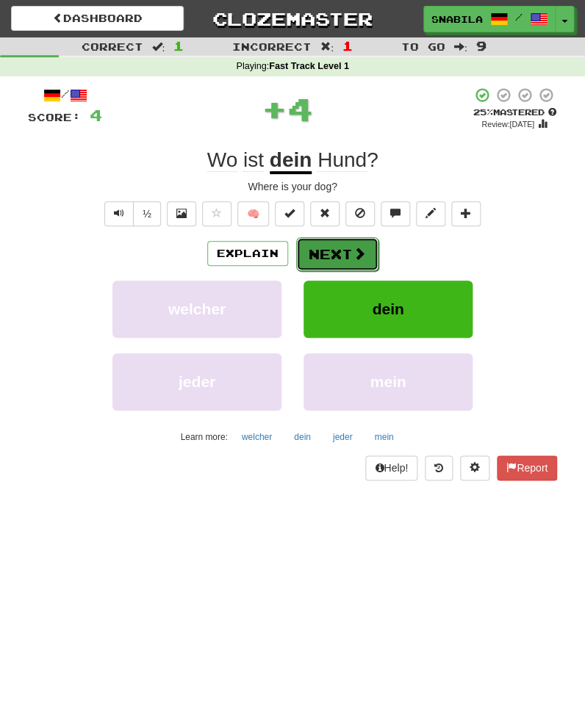
click at [336, 254] on button "Next" at bounding box center [337, 254] width 82 height 34
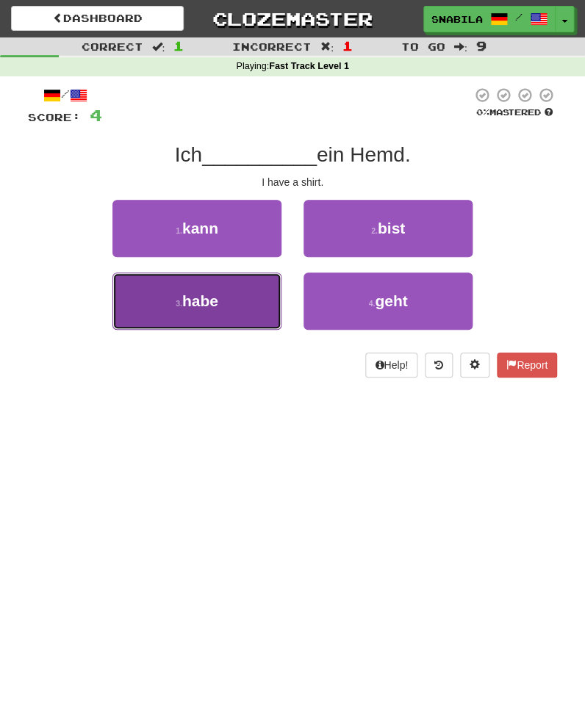
click at [226, 312] on button "3 . habe" at bounding box center [196, 301] width 169 height 57
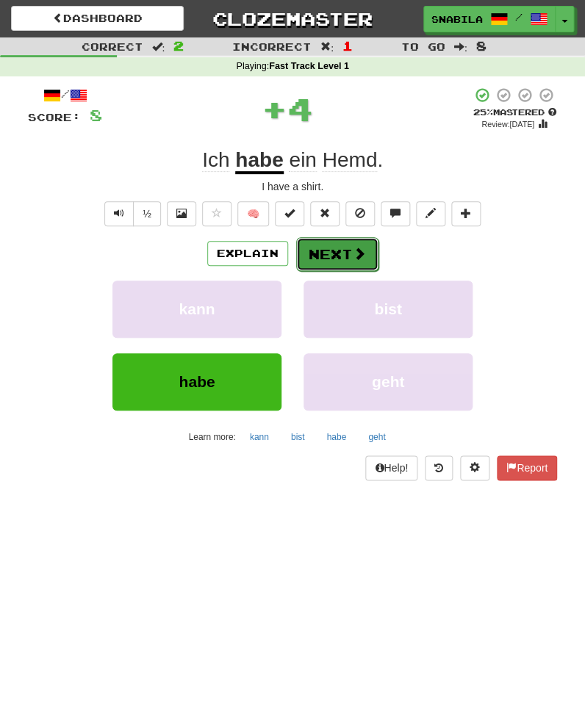
click at [345, 249] on button "Next" at bounding box center [337, 254] width 82 height 34
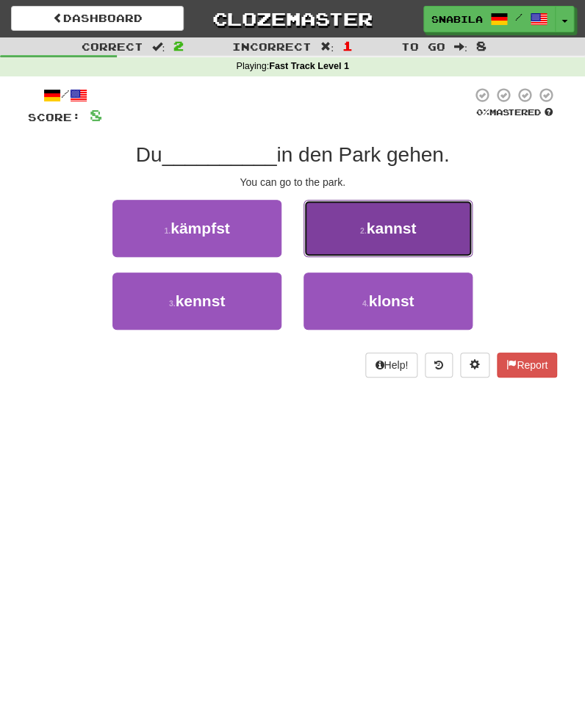
click at [376, 217] on button "2 . kannst" at bounding box center [387, 228] width 169 height 57
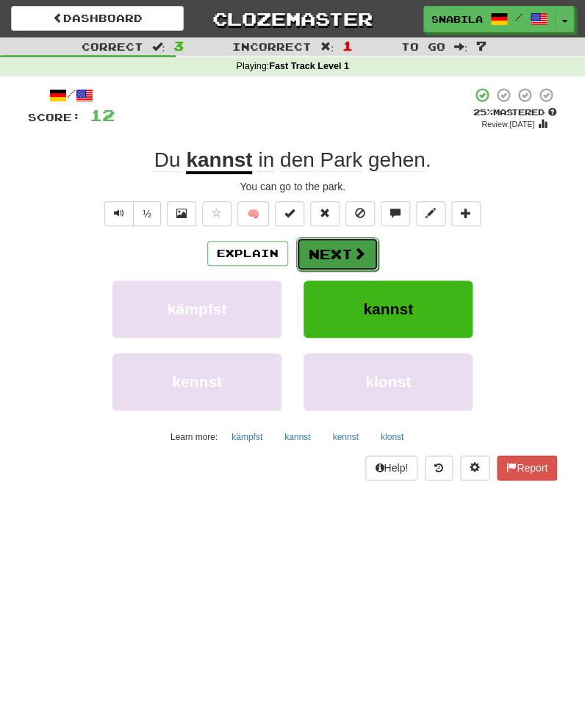
click at [366, 254] on button "Next" at bounding box center [337, 254] width 82 height 34
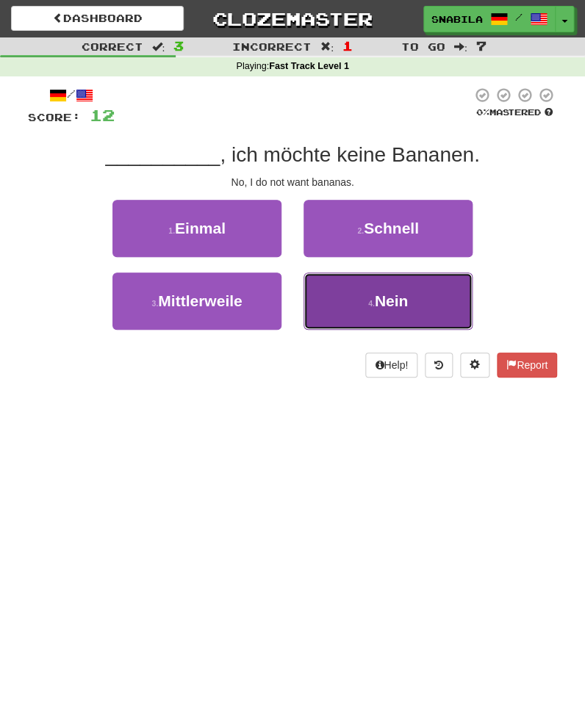
click at [386, 300] on span "Nein" at bounding box center [392, 300] width 34 height 17
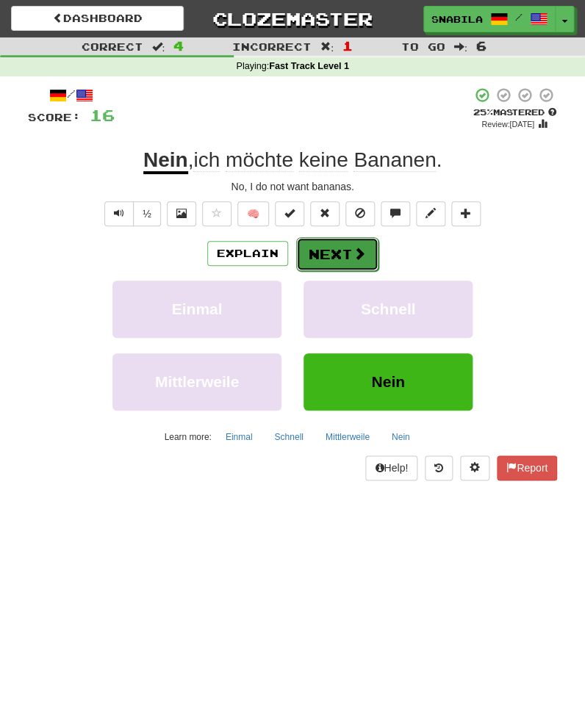
click at [336, 242] on button "Next" at bounding box center [337, 254] width 82 height 34
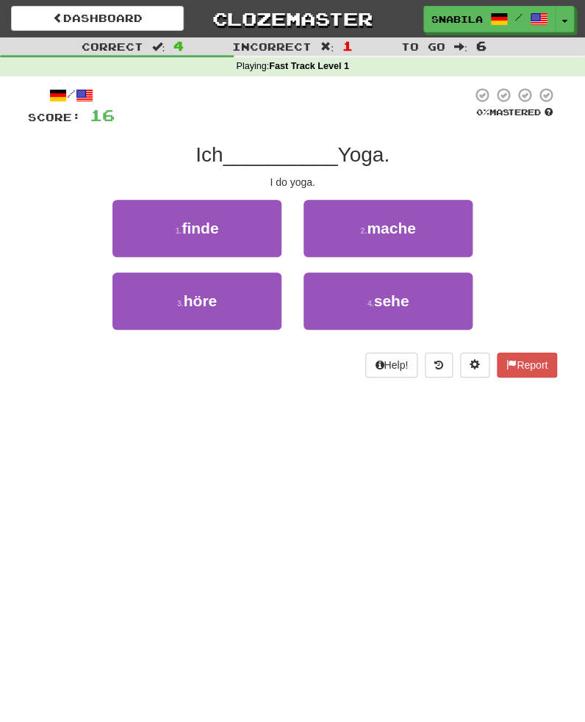
click at [269, 372] on div "Help! Report" at bounding box center [292, 365] width 529 height 25
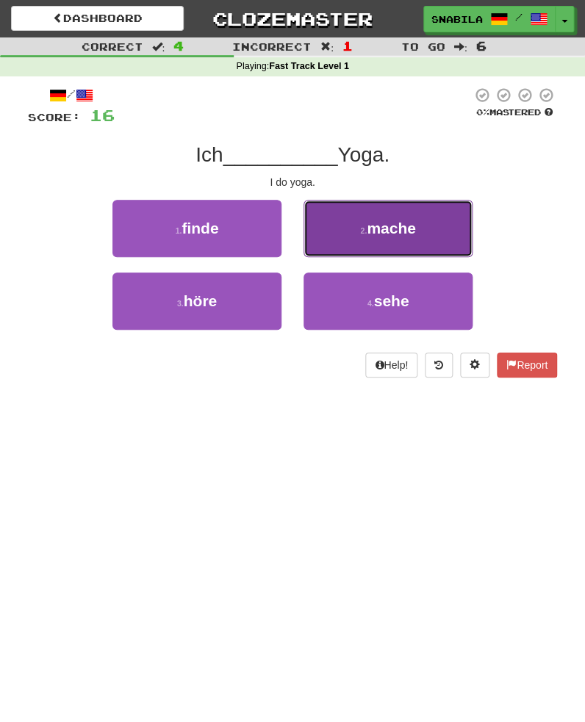
click at [378, 228] on span "mache" at bounding box center [391, 228] width 49 height 17
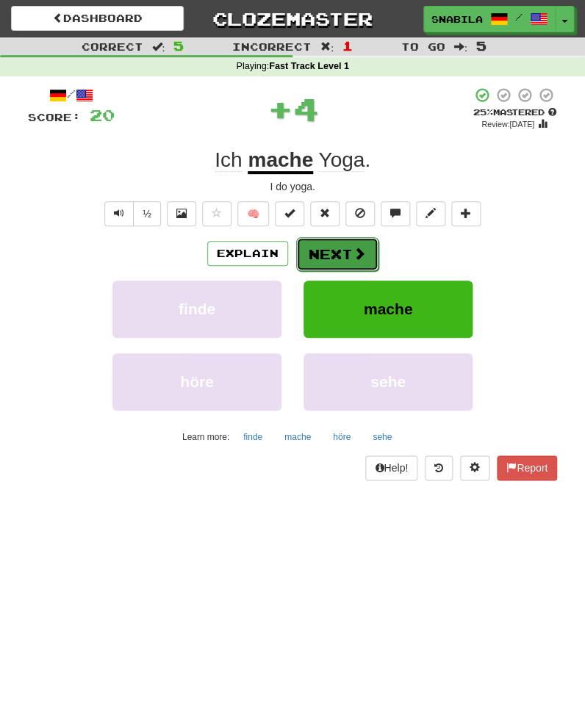
click at [316, 252] on button "Next" at bounding box center [337, 254] width 82 height 34
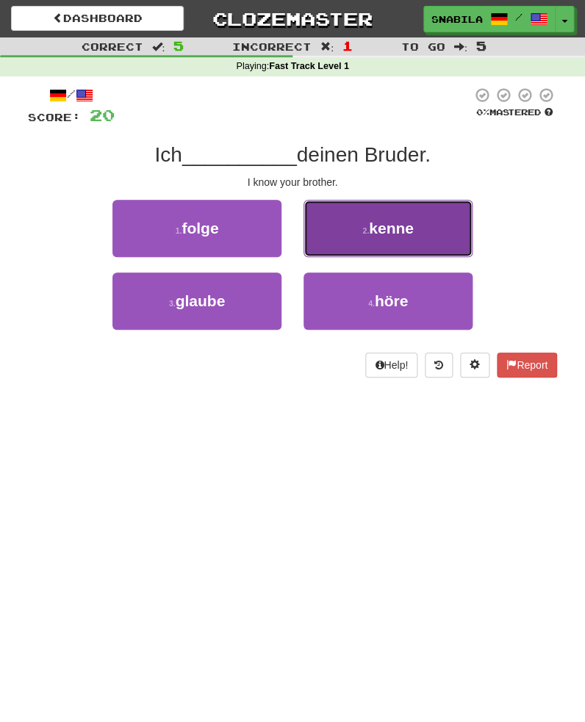
click at [391, 227] on span "kenne" at bounding box center [391, 228] width 45 height 17
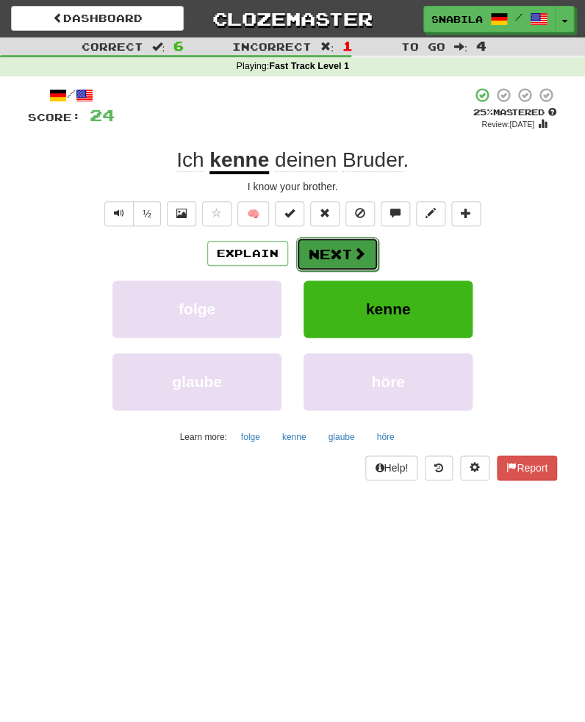
click at [353, 251] on span at bounding box center [359, 253] width 13 height 13
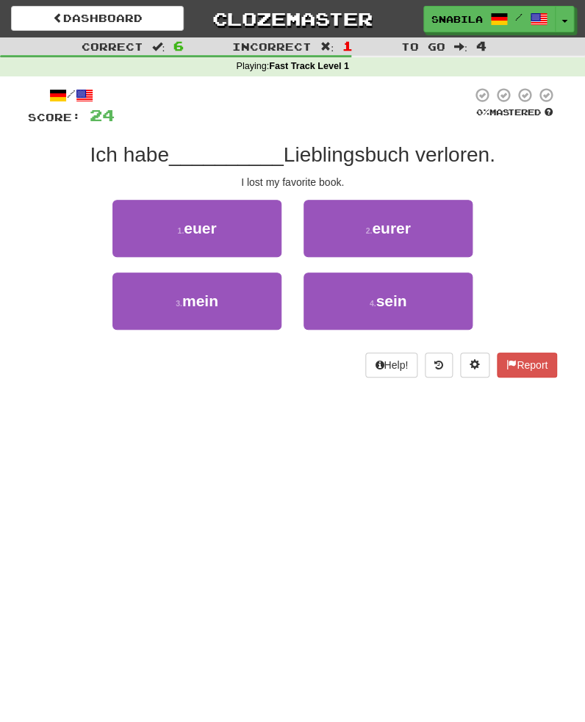
click at [290, 481] on div "Dashboard Clozemaster snabila / Toggle Dropdown Dashboard Leaderboard Activity …" at bounding box center [292, 361] width 585 height 722
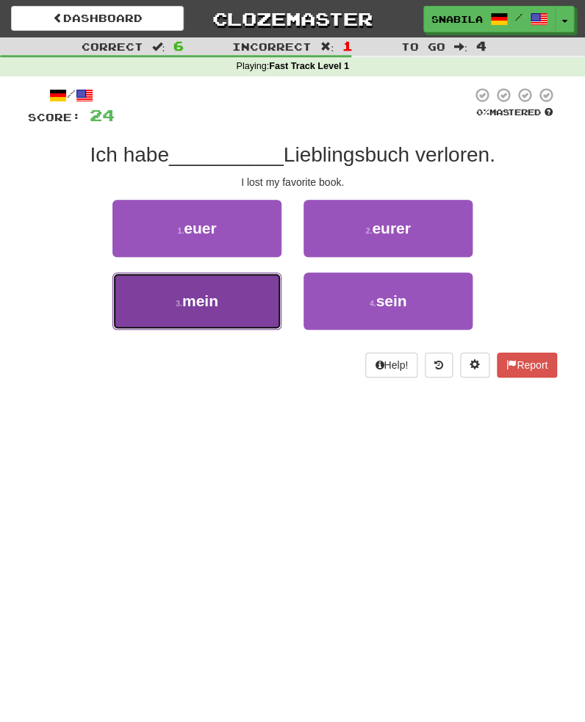
click at [241, 310] on button "3 . mein" at bounding box center [196, 301] width 169 height 57
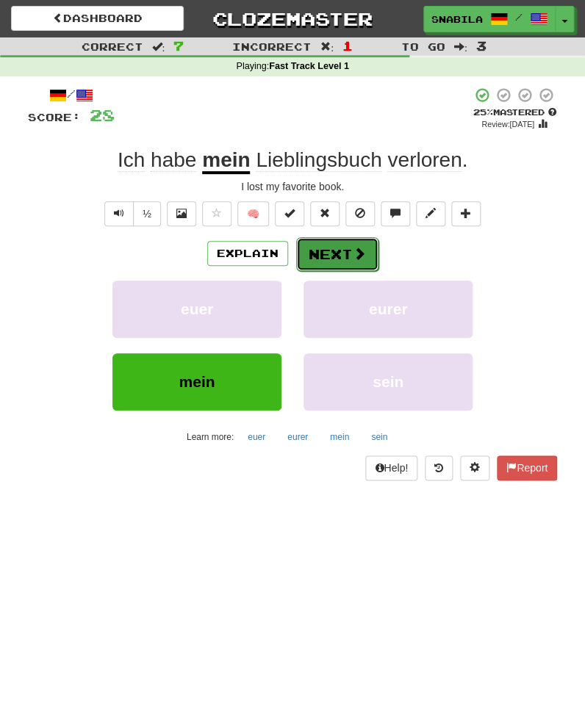
click at [339, 250] on button "Next" at bounding box center [337, 254] width 82 height 34
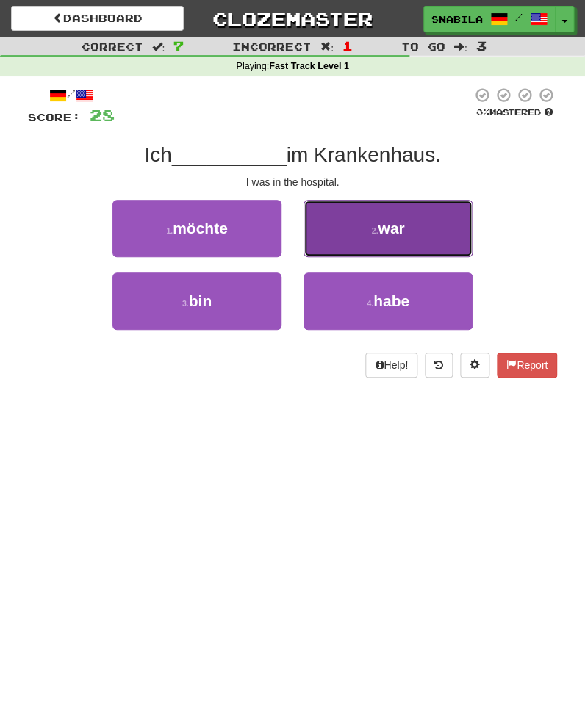
click at [417, 242] on button "2 . war" at bounding box center [387, 228] width 169 height 57
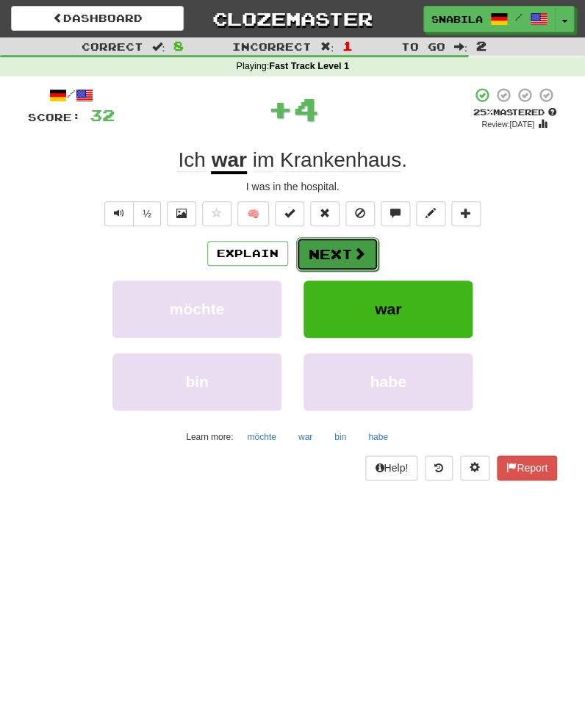
click at [351, 247] on button "Next" at bounding box center [337, 254] width 82 height 34
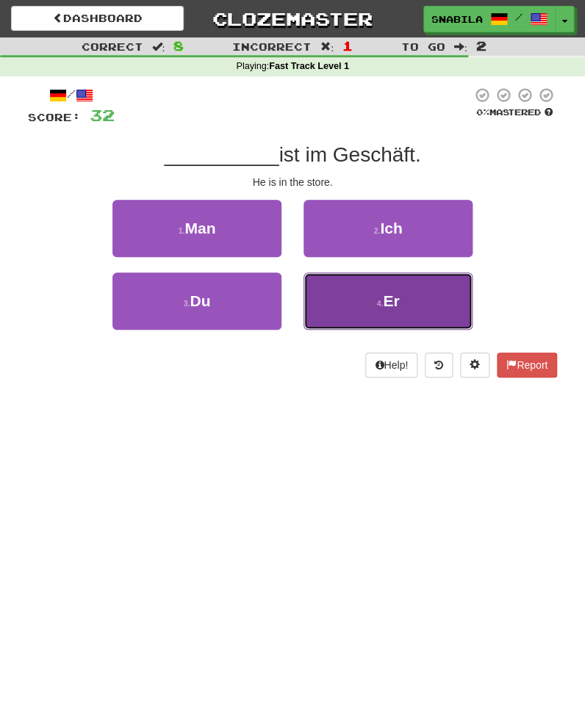
click at [414, 316] on button "4 . Er" at bounding box center [387, 301] width 169 height 57
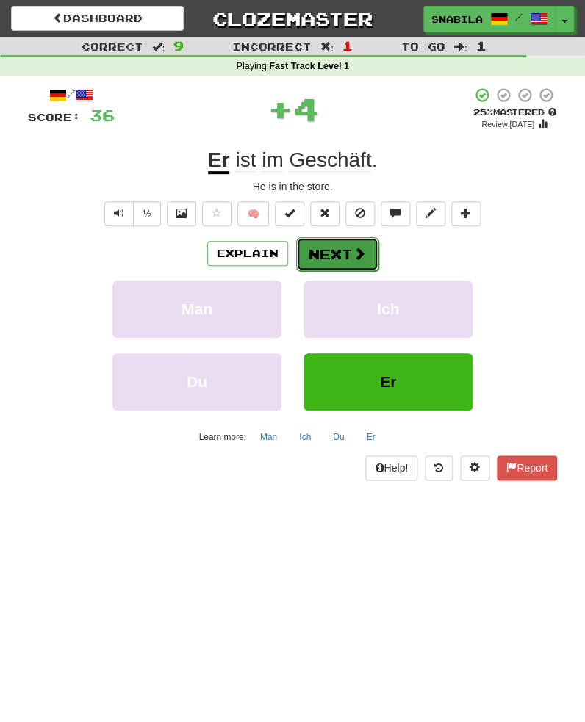
click at [343, 247] on button "Next" at bounding box center [337, 254] width 82 height 34
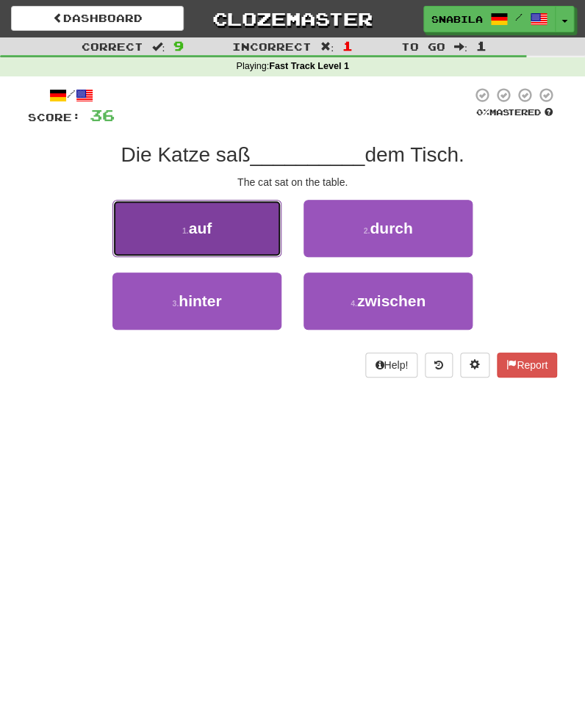
click at [186, 224] on button "1 . auf" at bounding box center [196, 228] width 169 height 57
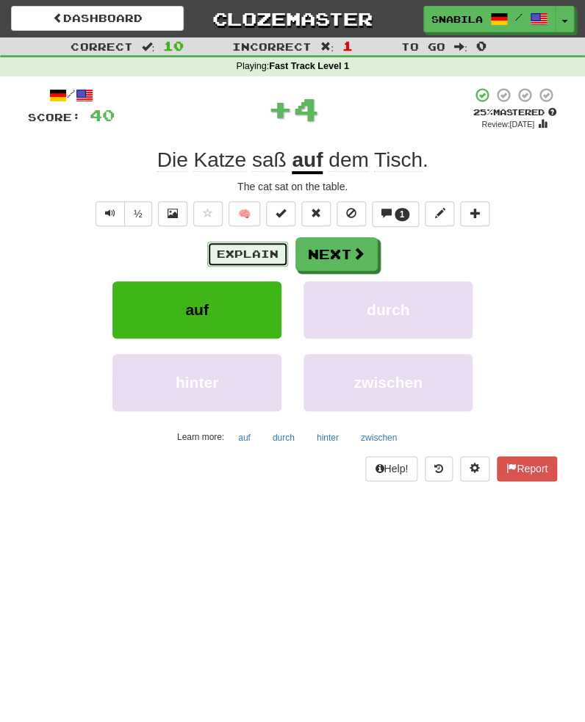
click at [231, 256] on button "Explain" at bounding box center [247, 254] width 81 height 25
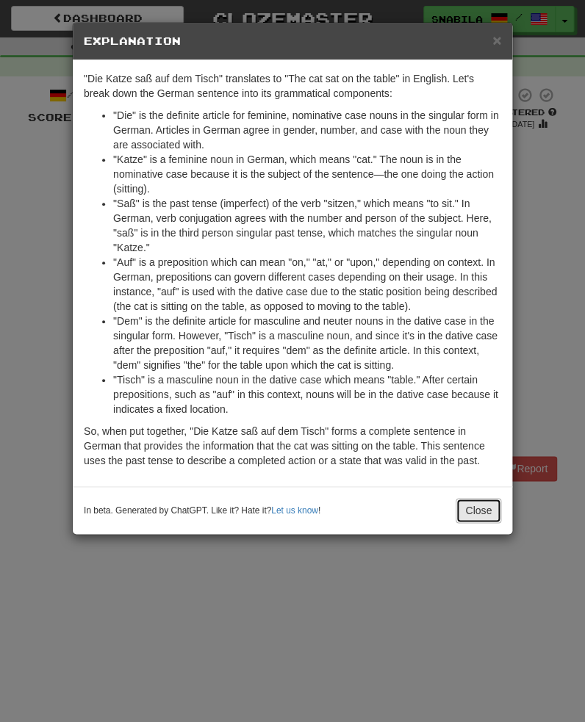
click at [480, 522] on button "Close" at bounding box center [478, 510] width 46 height 25
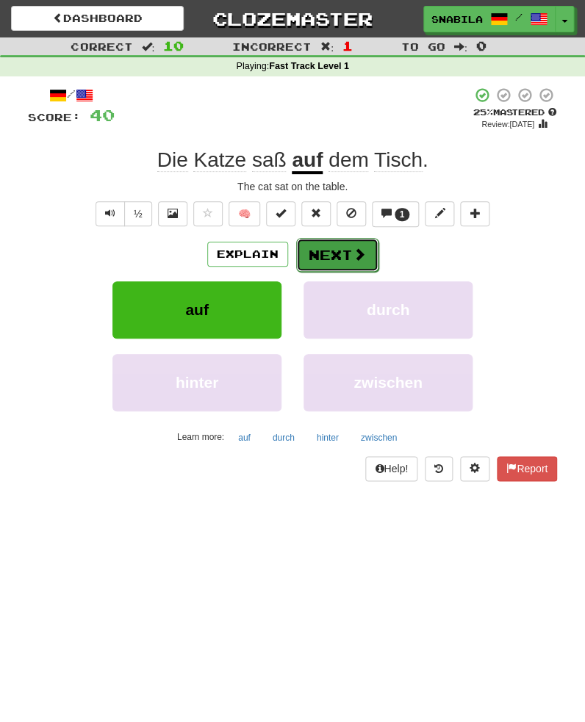
click at [361, 250] on span at bounding box center [359, 254] width 13 height 13
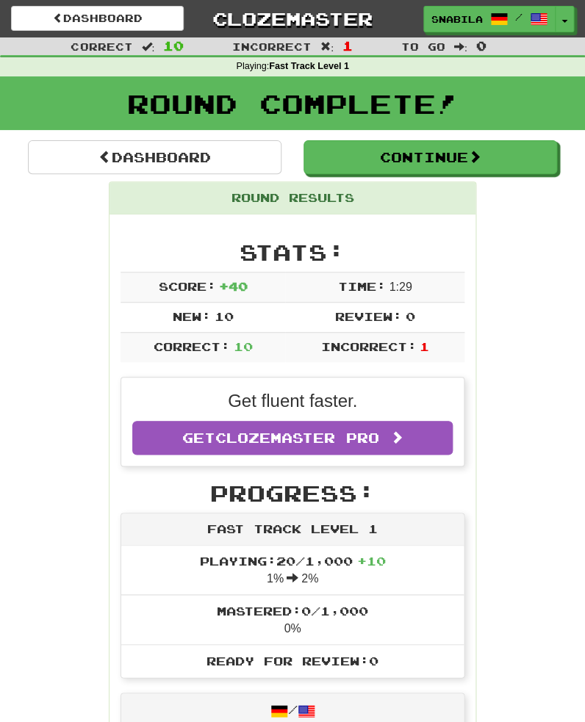
click at [512, 139] on div "Round Complete!" at bounding box center [292, 108] width 585 height 65
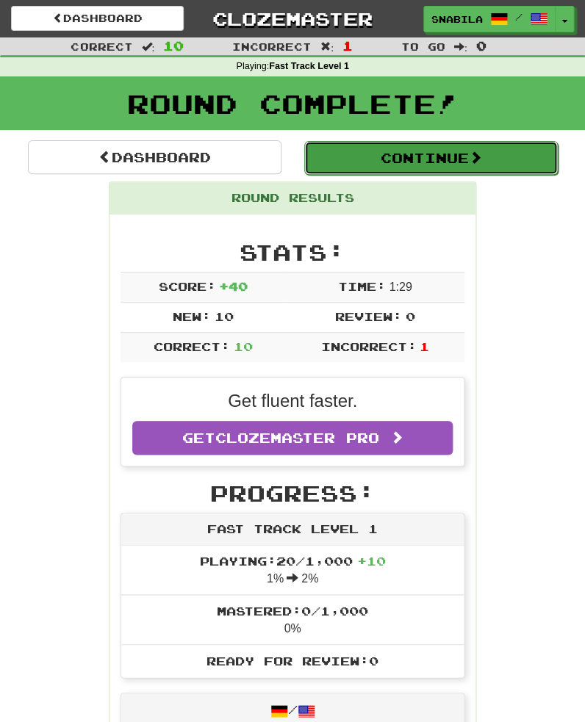
click at [478, 153] on span at bounding box center [475, 157] width 13 height 13
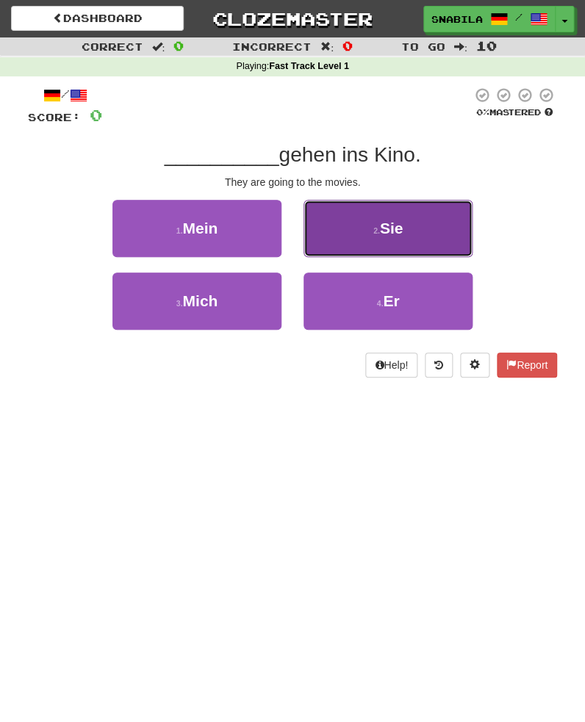
click at [379, 229] on small "2 ." at bounding box center [376, 230] width 7 height 9
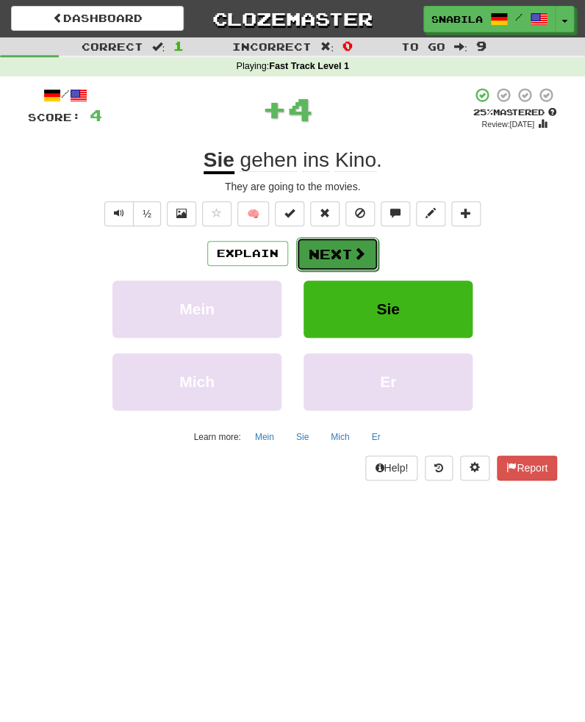
click at [355, 253] on span at bounding box center [359, 253] width 13 height 13
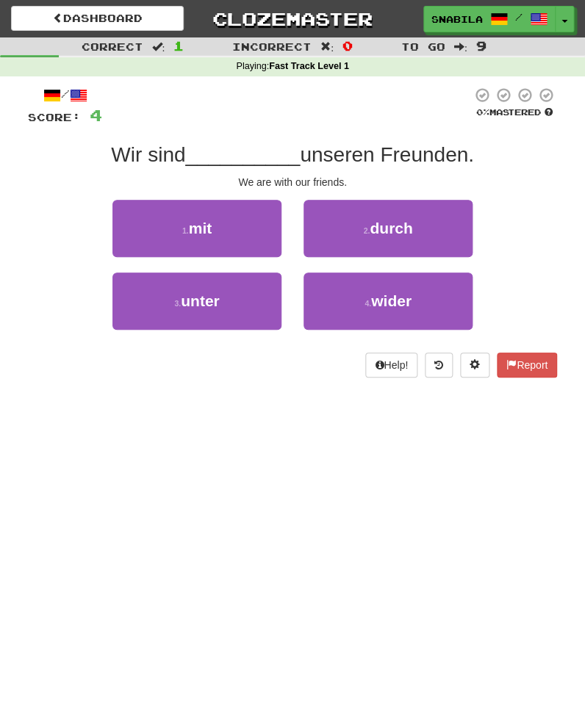
click at [285, 385] on div "/ Score: 4 0 % Mastered Wir sind __________ unseren Freunden. We are with our f…" at bounding box center [292, 237] width 529 height 322
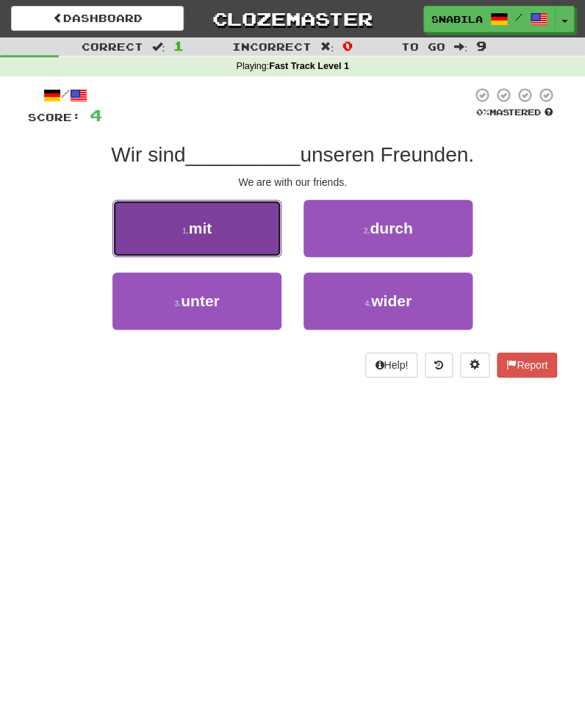
click at [231, 208] on button "1 . mit" at bounding box center [196, 228] width 169 height 57
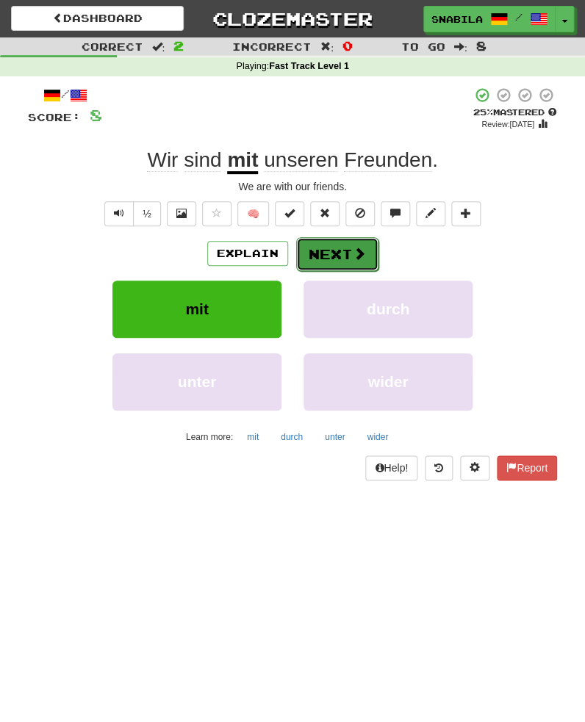
click at [344, 259] on button "Next" at bounding box center [337, 254] width 82 height 34
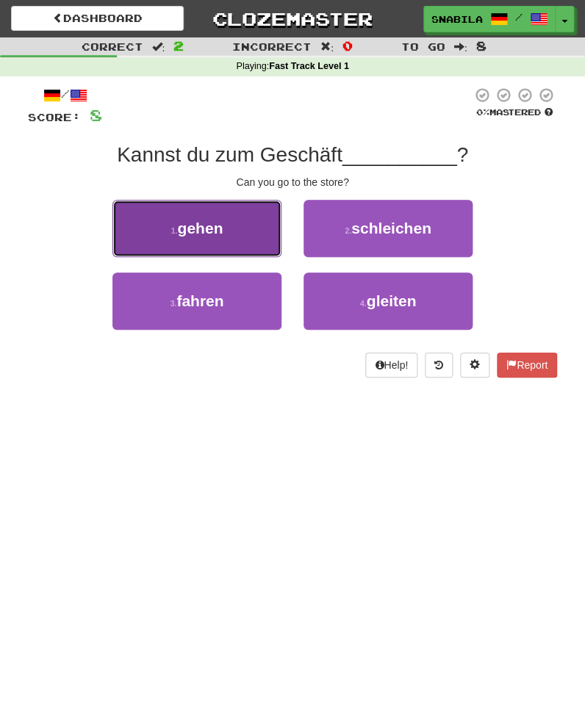
click at [231, 216] on button "1 . gehen" at bounding box center [196, 228] width 169 height 57
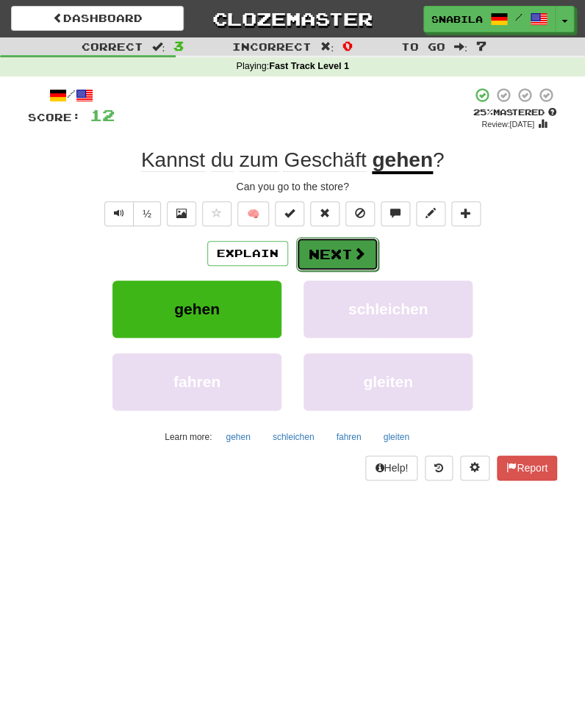
click at [346, 251] on button "Next" at bounding box center [337, 254] width 82 height 34
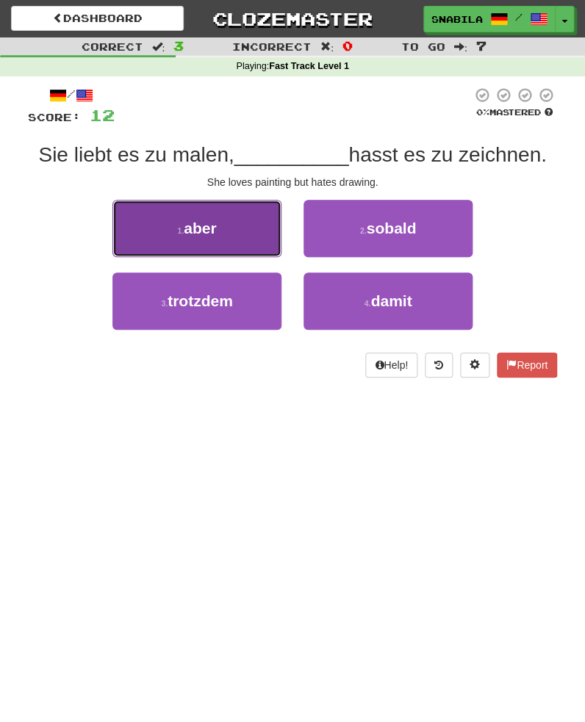
click at [183, 222] on button "1 . aber" at bounding box center [196, 228] width 169 height 57
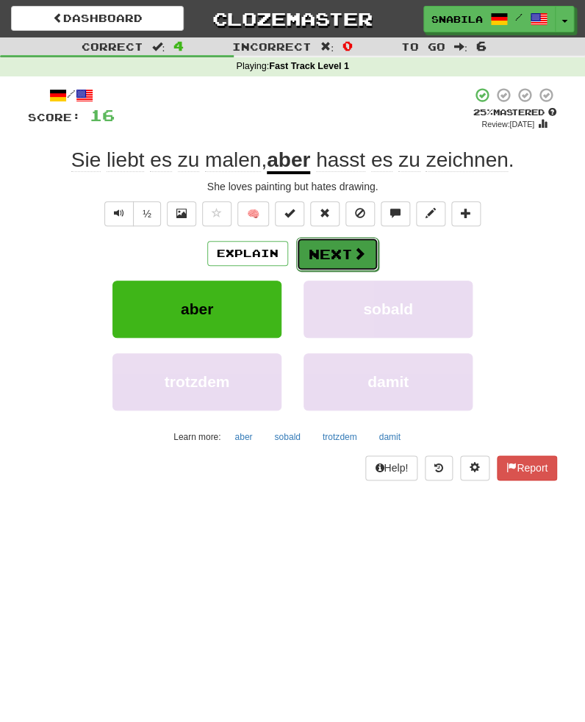
click at [347, 252] on button "Next" at bounding box center [337, 254] width 82 height 34
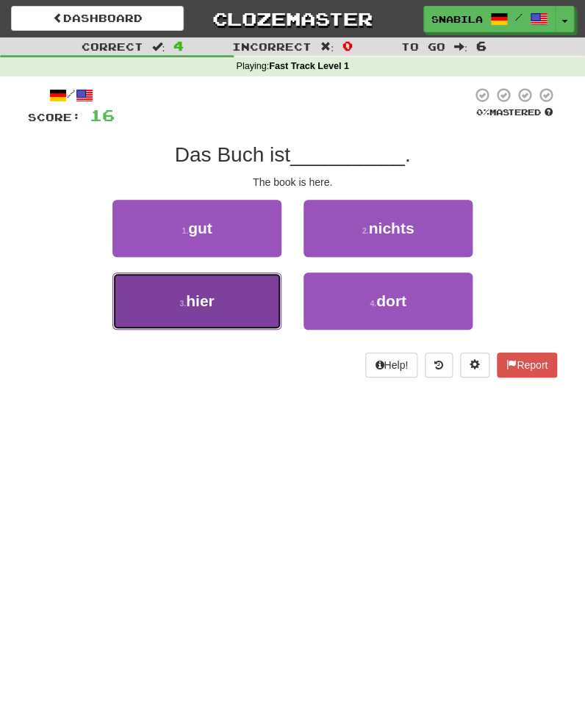
click at [214, 309] on span "hier" at bounding box center [200, 300] width 29 height 17
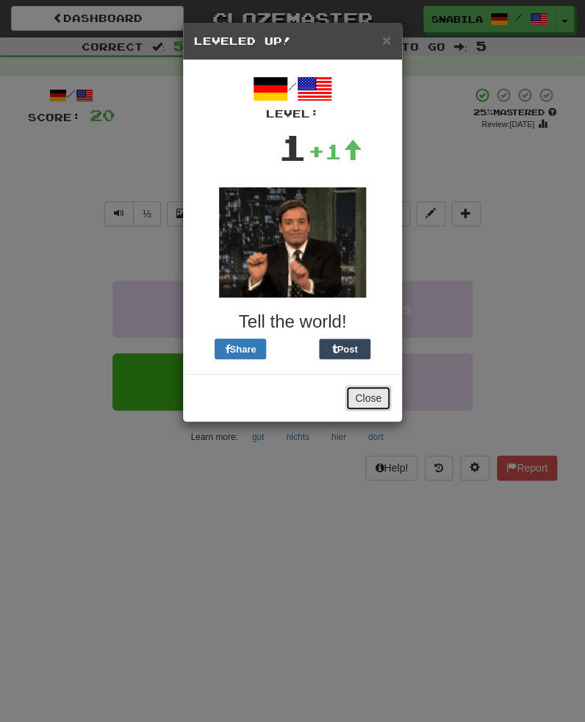
click at [367, 395] on button "Close" at bounding box center [368, 398] width 46 height 25
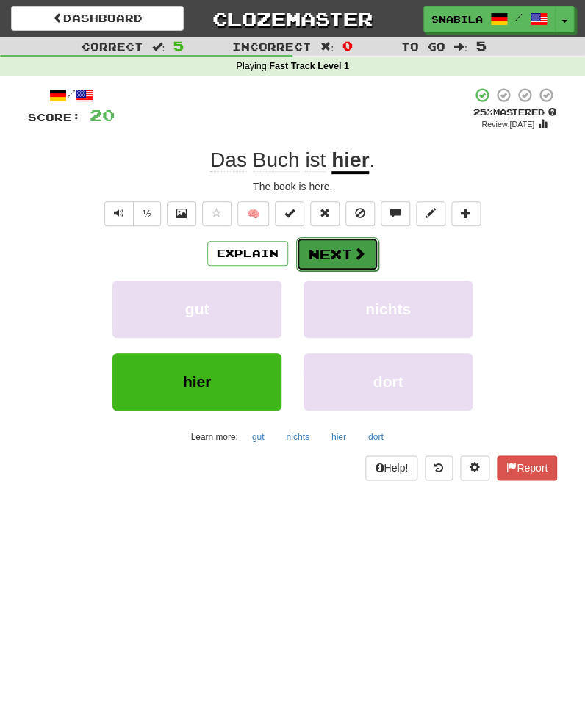
click at [344, 260] on button "Next" at bounding box center [337, 254] width 82 height 34
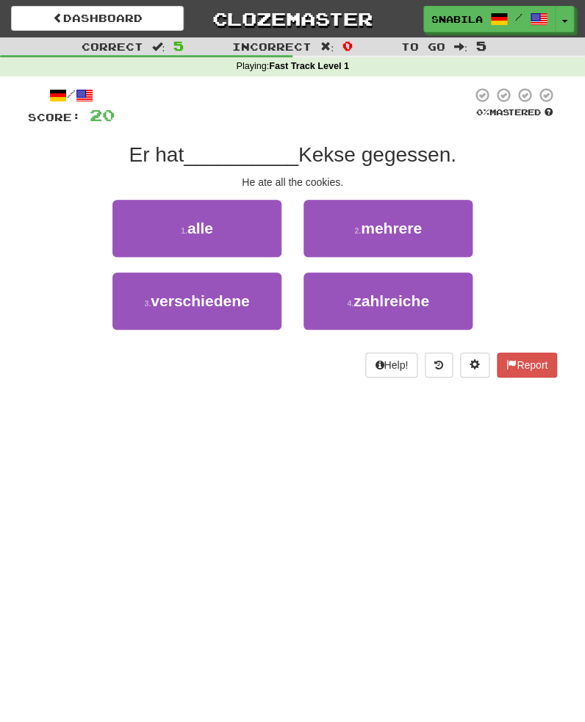
click at [245, 383] on div "/ Score: 20 0 % Mastered Er hat __________ Kekse gegessen. He ate all the cooki…" at bounding box center [292, 237] width 529 height 322
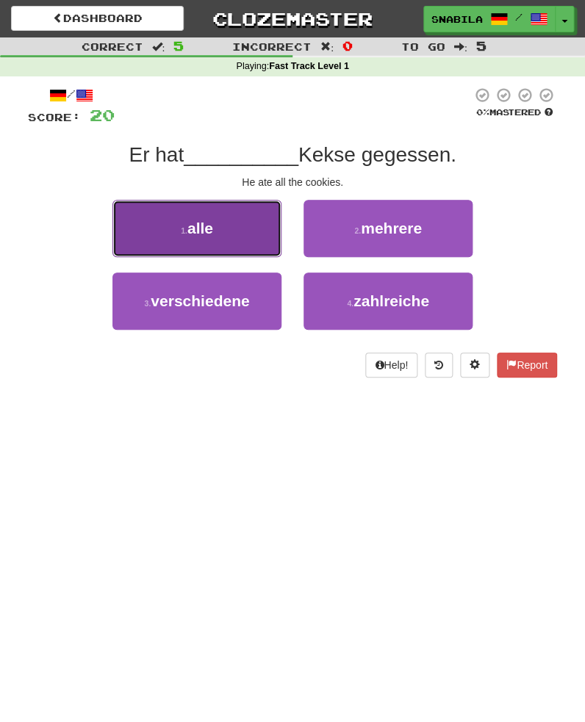
click at [249, 232] on button "1 . alle" at bounding box center [196, 228] width 169 height 57
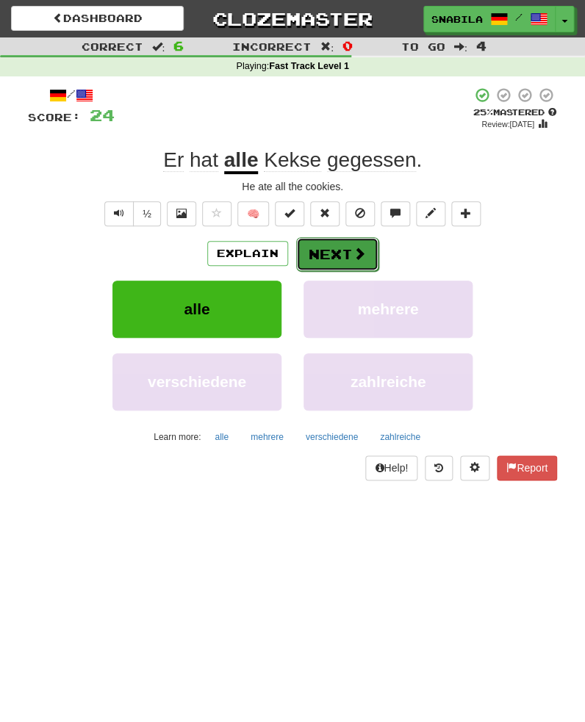
click at [345, 258] on button "Next" at bounding box center [337, 254] width 82 height 34
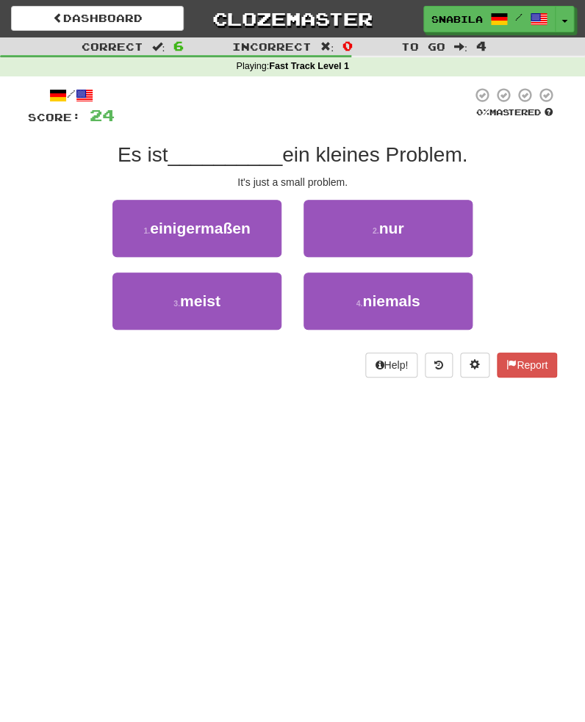
click at [270, 429] on div "Dashboard Clozemaster snabila / Toggle Dropdown Dashboard Leaderboard Activity …" at bounding box center [292, 361] width 585 height 722
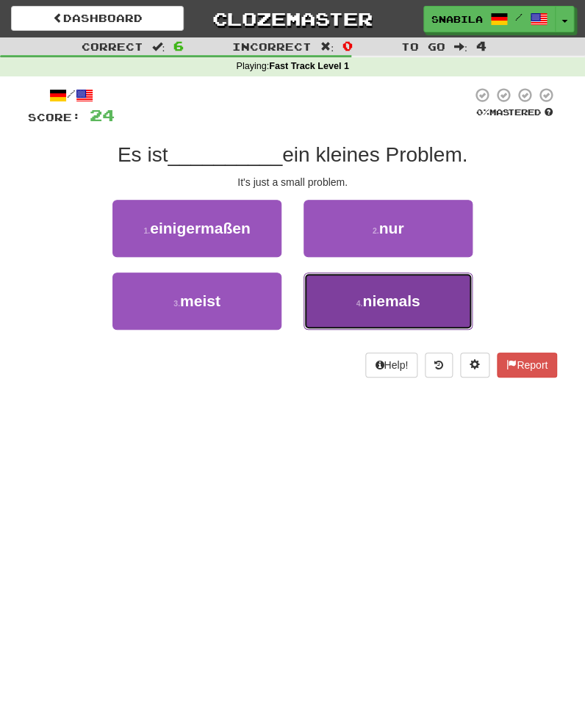
click at [397, 298] on span "niemals" at bounding box center [390, 300] width 57 height 17
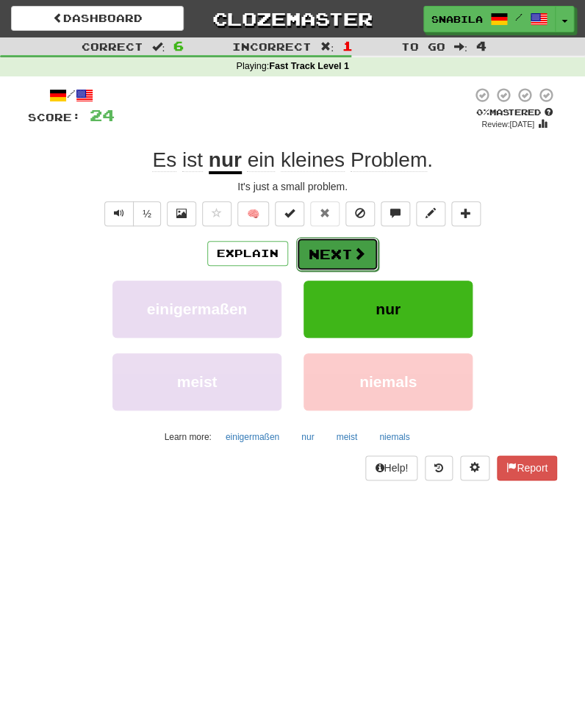
click at [360, 266] on button "Next" at bounding box center [337, 254] width 82 height 34
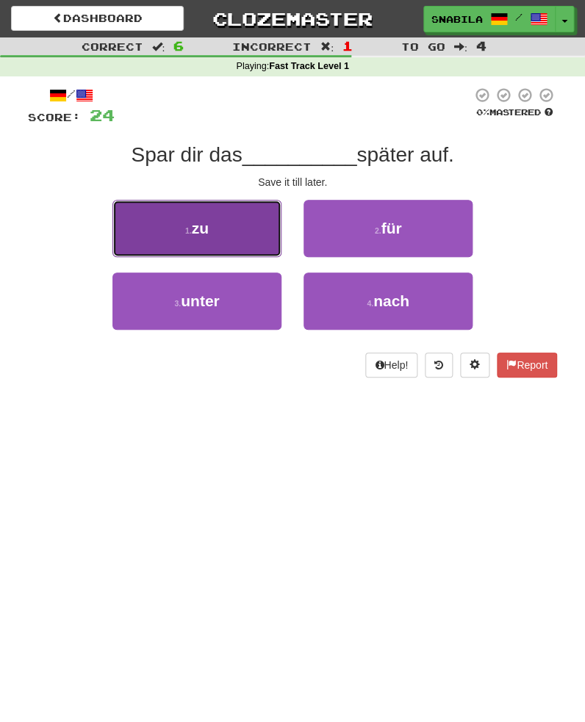
click at [187, 239] on button "1 . zu" at bounding box center [196, 228] width 169 height 57
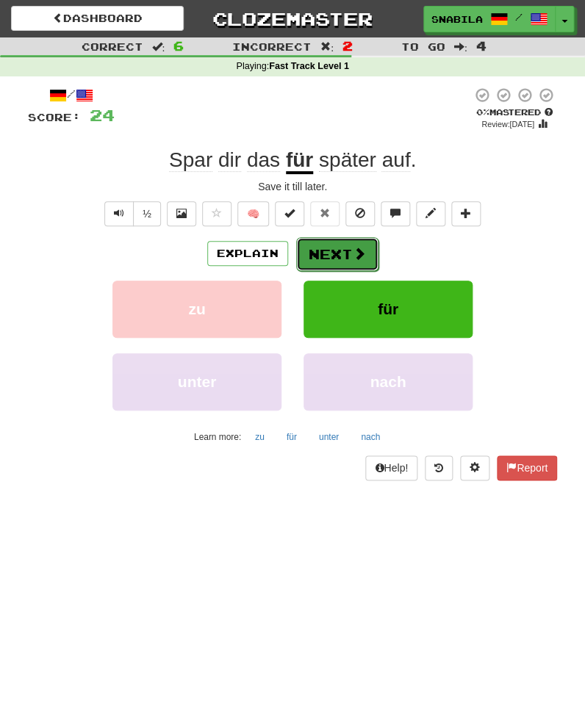
click at [357, 250] on span at bounding box center [359, 253] width 13 height 13
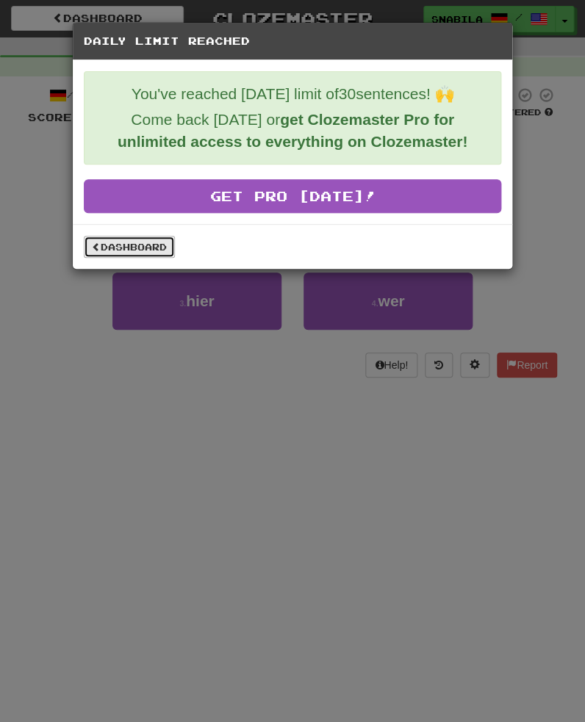
click at [132, 247] on link "Dashboard" at bounding box center [129, 247] width 91 height 22
